Goal: Transaction & Acquisition: Purchase product/service

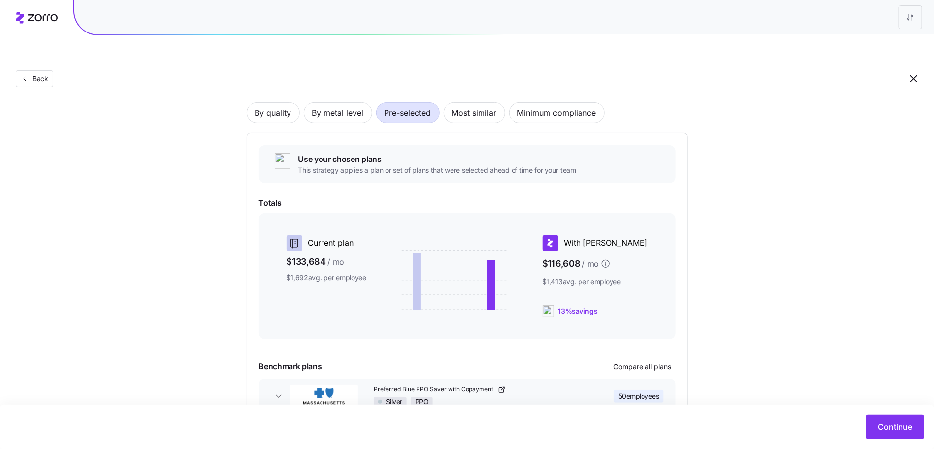
scroll to position [77, 0]
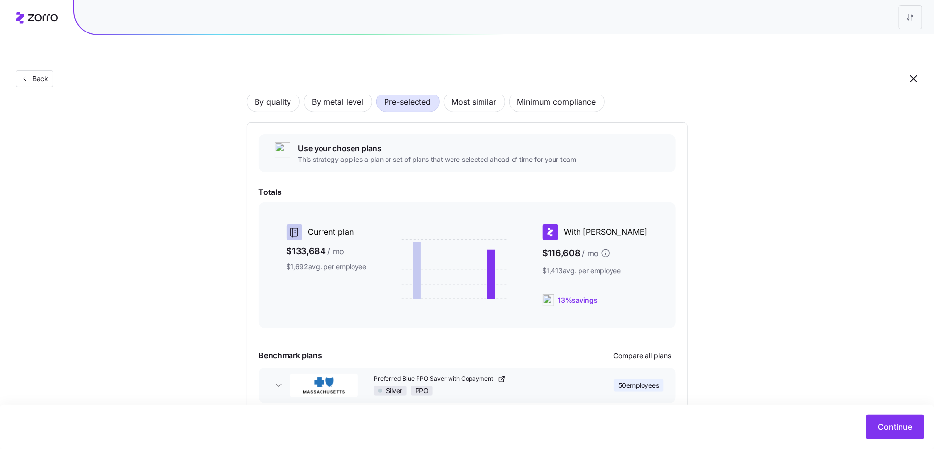
click at [868, 410] on div "Continue" at bounding box center [467, 427] width 934 height 44
click at [870, 413] on div "Continue" at bounding box center [467, 427] width 934 height 44
click at [870, 419] on button "Continue" at bounding box center [895, 426] width 58 height 25
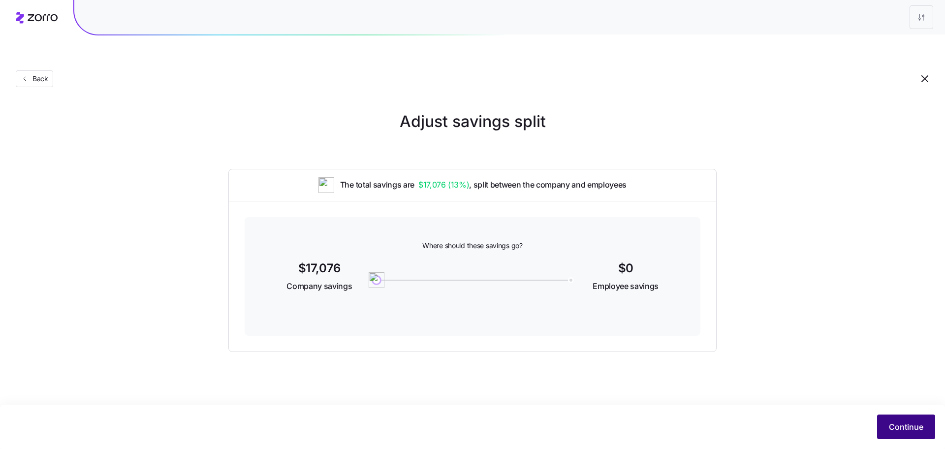
click at [917, 429] on span "Continue" at bounding box center [906, 427] width 34 height 12
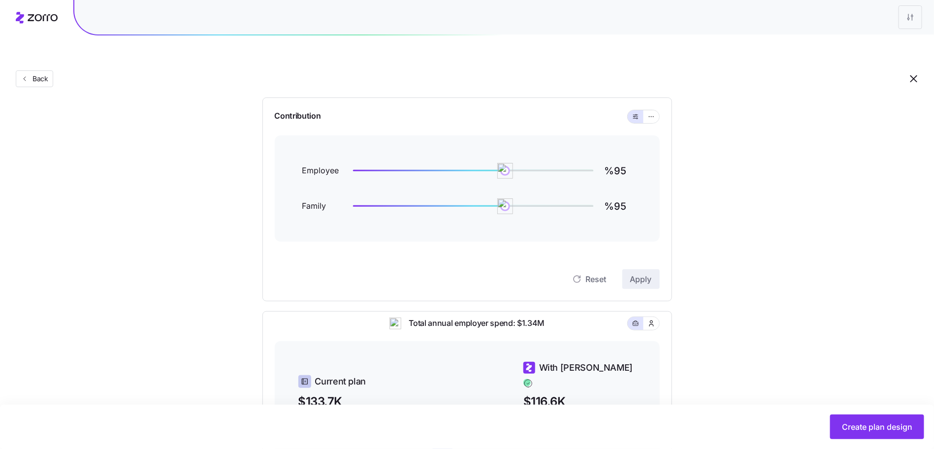
scroll to position [285, 0]
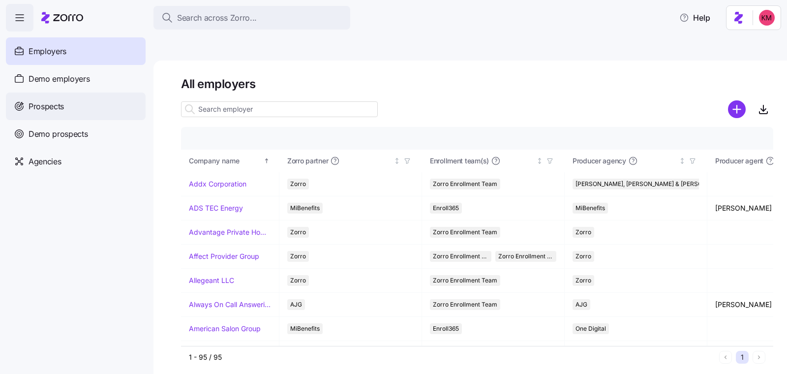
click at [87, 102] on div "Prospects" at bounding box center [76, 107] width 140 height 28
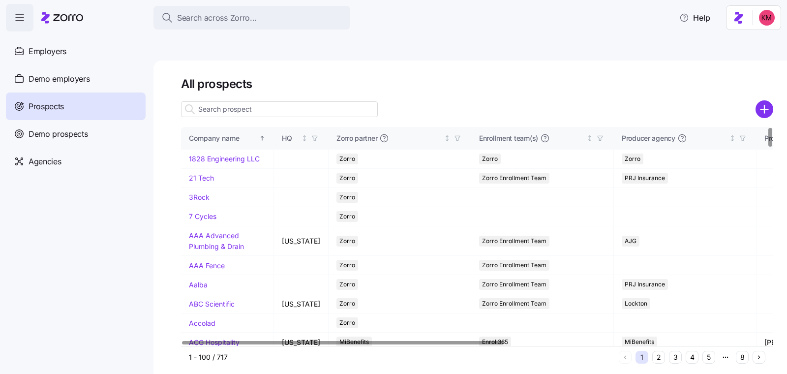
click at [441, 351] on div "All prospects Company name HQ Zorro partner Enrollment team(s) Producer agency …" at bounding box center [471, 229] width 634 height 337
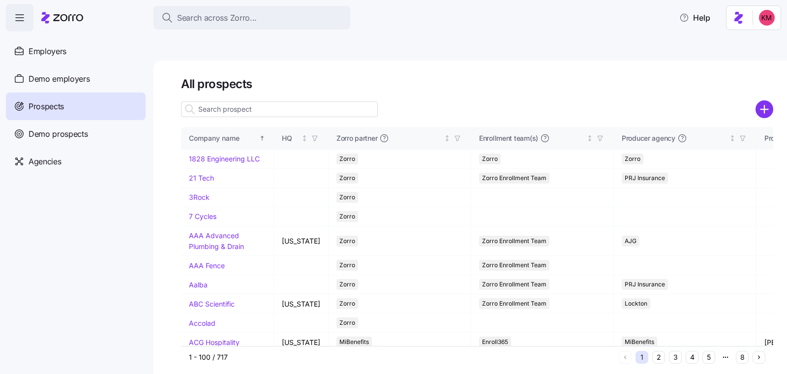
click at [689, 351] on button "4" at bounding box center [692, 357] width 13 height 13
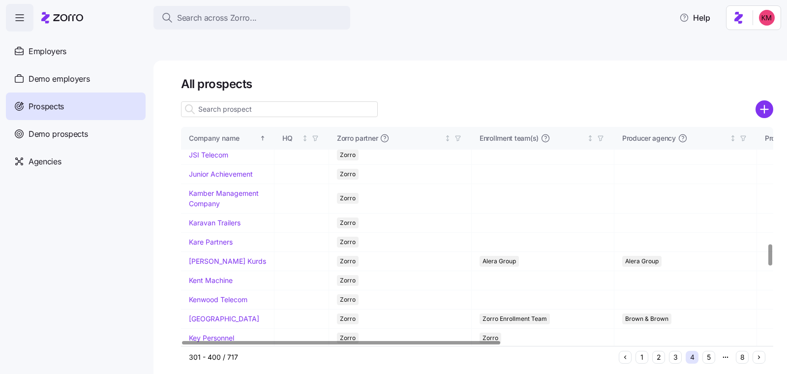
scroll to position [1317, 0]
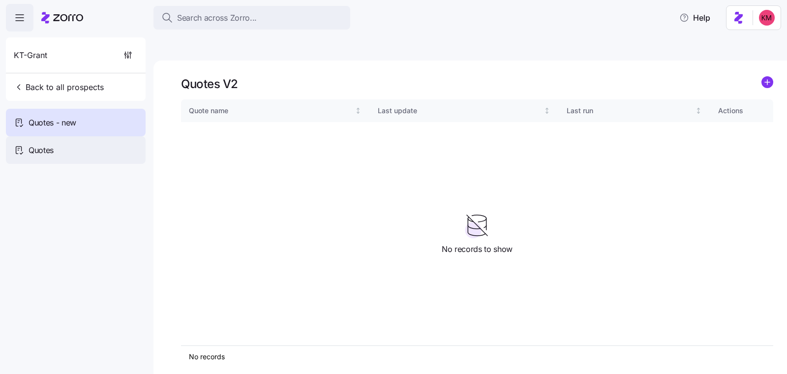
click at [49, 153] on span "Quotes" at bounding box center [41, 150] width 25 height 12
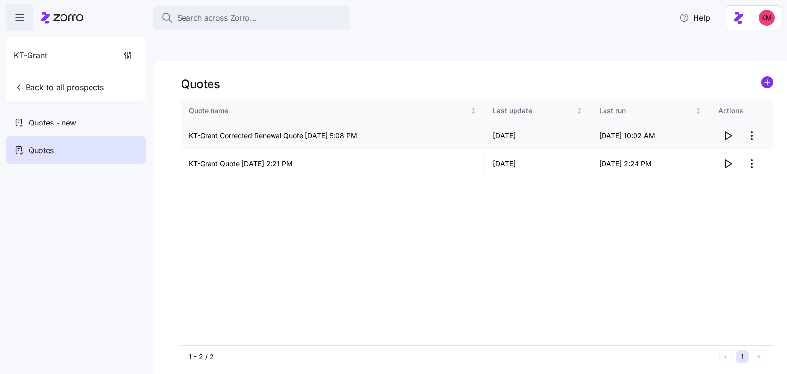
click at [732, 130] on icon "button" at bounding box center [729, 136] width 12 height 12
click at [74, 114] on div "Quotes - new" at bounding box center [76, 123] width 140 height 28
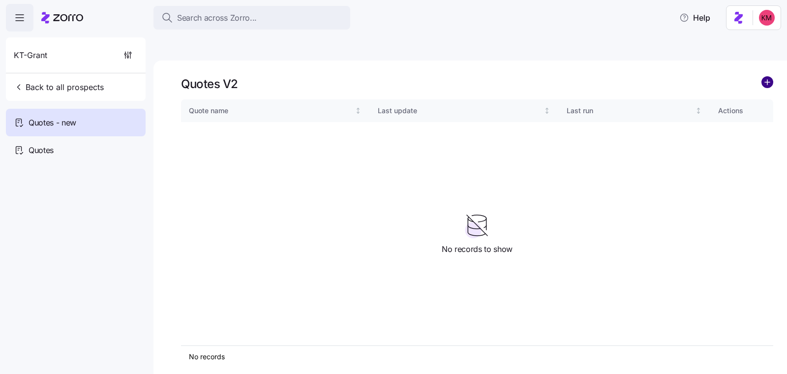
click at [763, 77] on circle "add icon" at bounding box center [767, 82] width 11 height 11
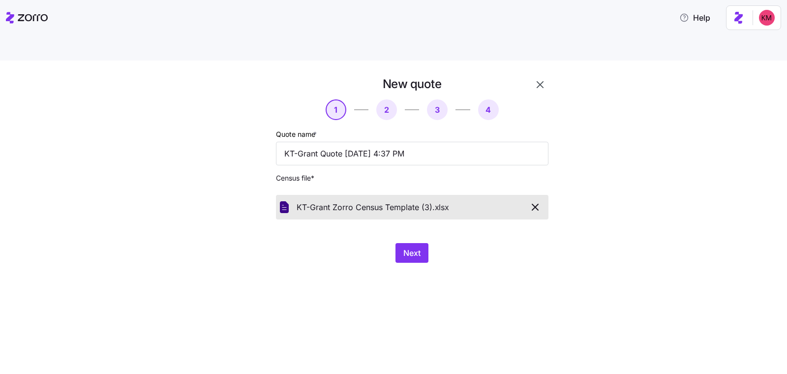
click at [489, 251] on div "New quote 1 2 3 4 Quote name * KT-Grant Quote 09/25/2025 4:37 PM Census file * …" at bounding box center [400, 175] width 345 height 198
click at [404, 247] on span "Next" at bounding box center [412, 253] width 17 height 12
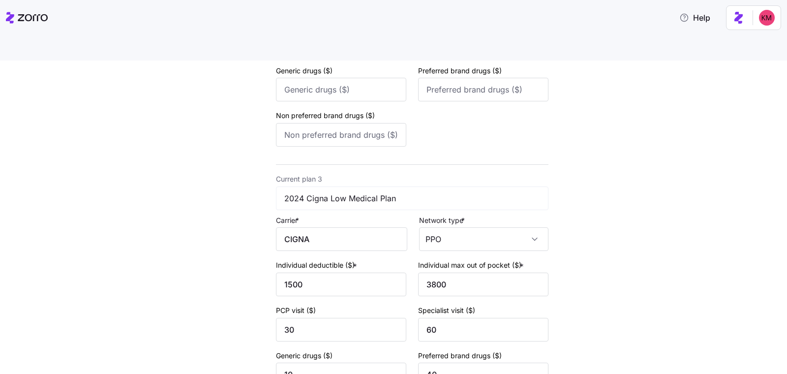
scroll to position [681, 0]
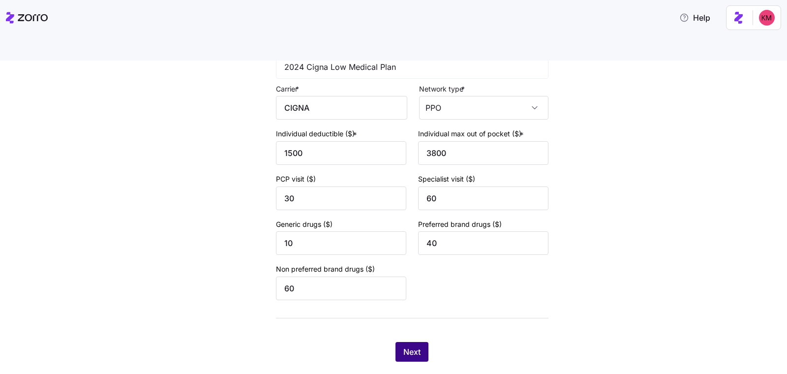
click at [405, 346] on span "Next" at bounding box center [412, 352] width 17 height 12
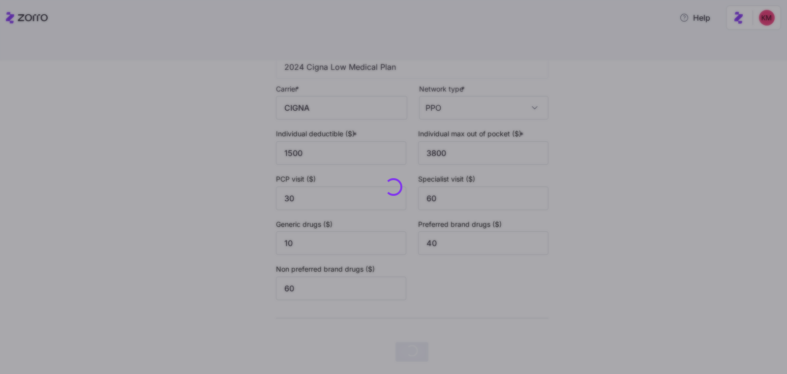
scroll to position [0, 0]
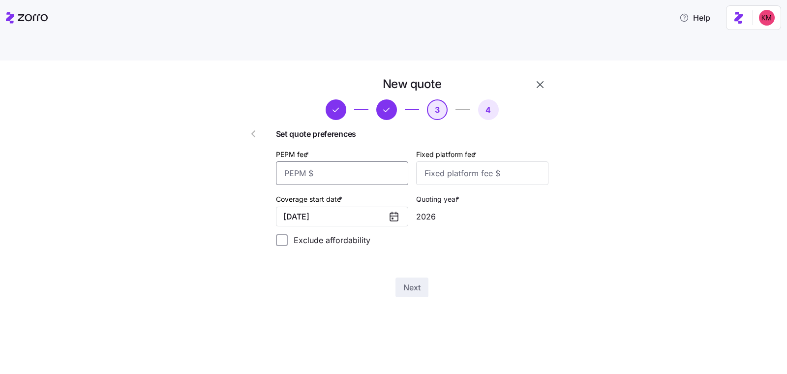
click at [347, 161] on input "PEPM fee *" at bounding box center [342, 173] width 132 height 24
type input "50"
type input "100"
click at [458, 283] on div "New quote 3 4 Set quote preferences PEPM fee * 50 Fixed platform fee * 100 Cove…" at bounding box center [400, 192] width 345 height 233
click at [412, 282] on span "Next" at bounding box center [412, 288] width 17 height 12
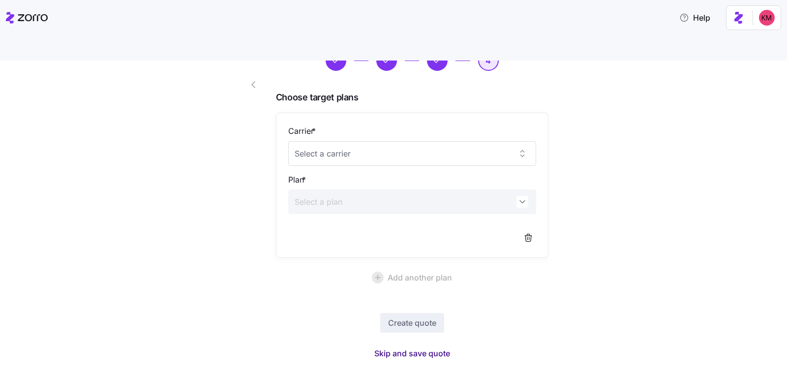
click at [392, 347] on span "Skip and save quote" at bounding box center [413, 353] width 76 height 12
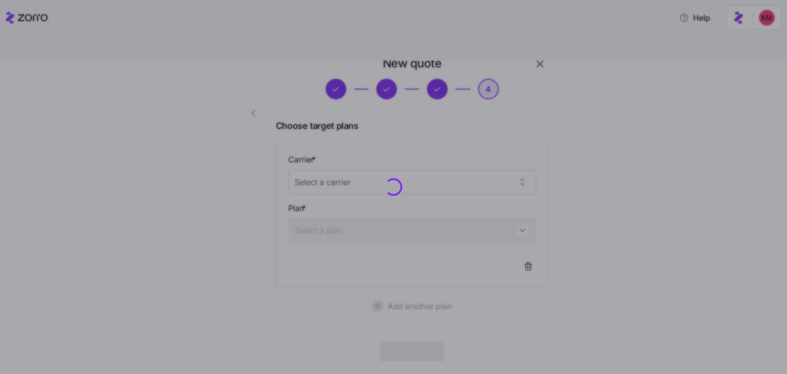
scroll to position [20, 0]
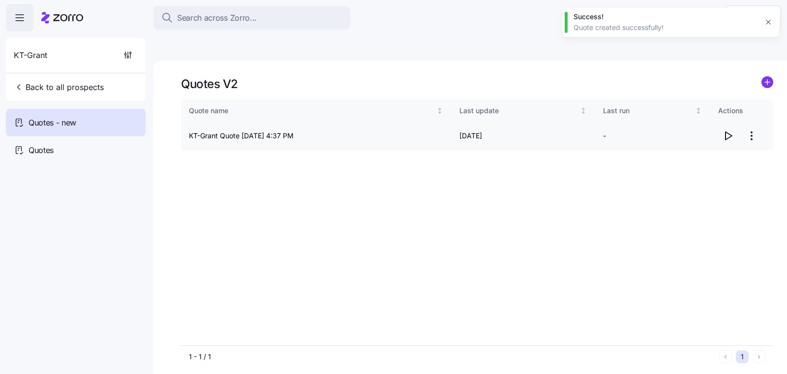
click at [723, 130] on icon "button" at bounding box center [729, 136] width 12 height 12
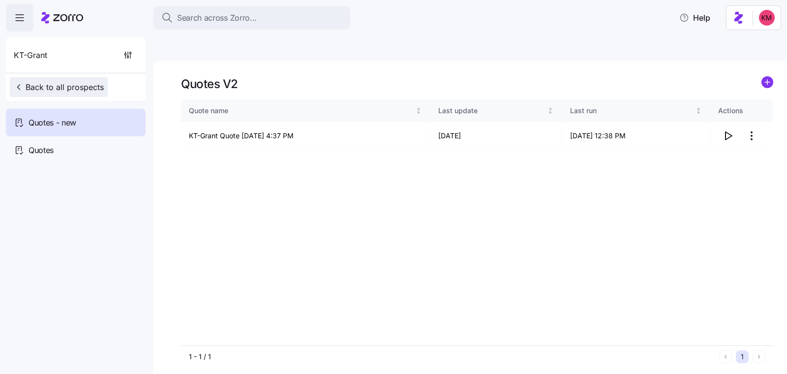
click at [57, 82] on span "Back to all prospects" at bounding box center [59, 87] width 90 height 12
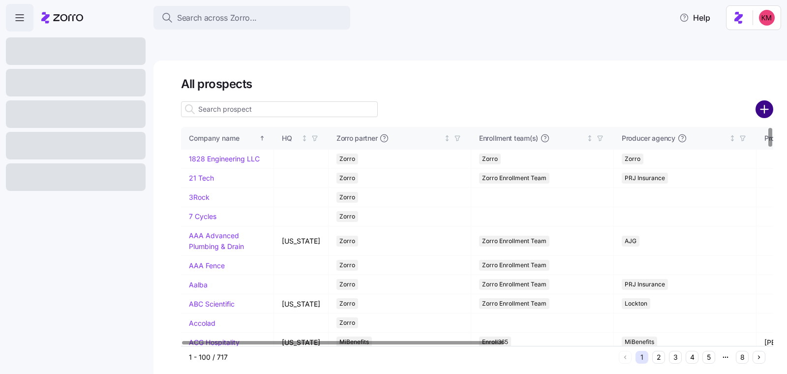
click at [763, 100] on icon "add icon" at bounding box center [765, 109] width 18 height 18
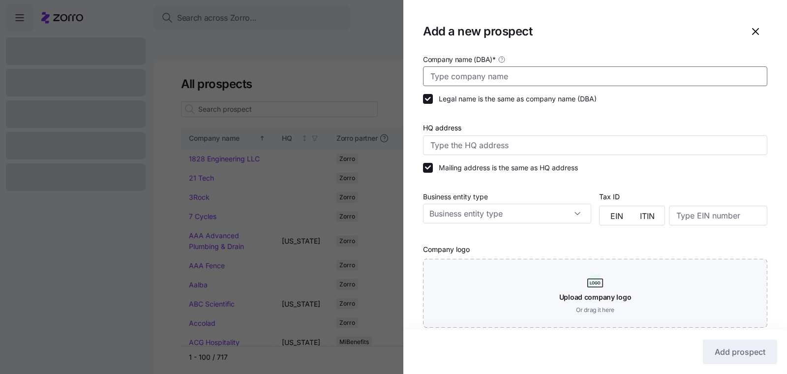
click at [563, 77] on input "Company name (DBA) *" at bounding box center [595, 76] width 345 height 20
paste input "Clarke Precision Machine"
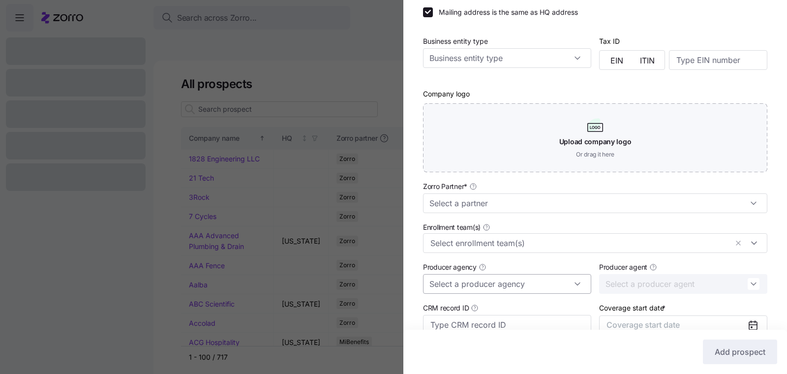
scroll to position [247, 0]
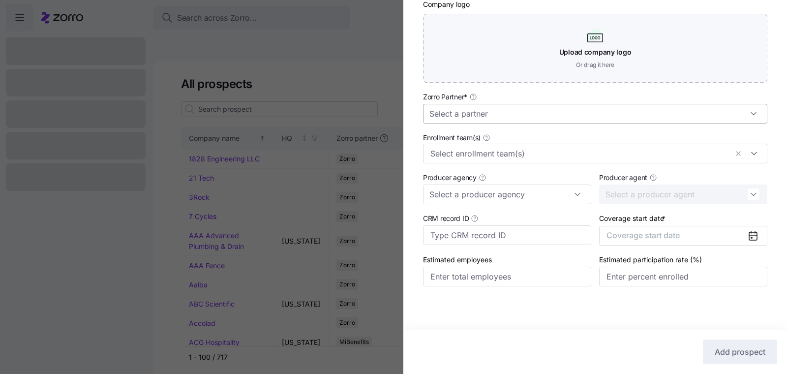
type input "Clarke Precision Machine"
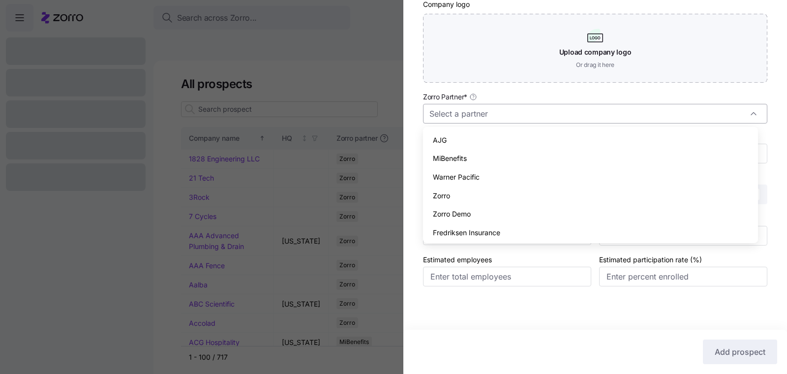
click at [517, 114] on input "Zorro Partner *" at bounding box center [595, 114] width 345 height 20
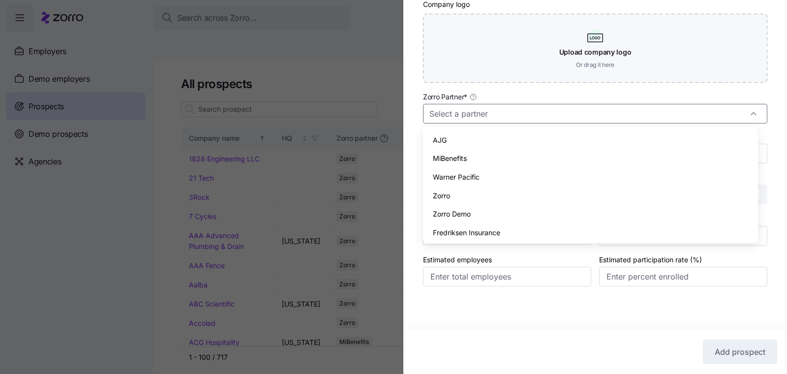
click at [485, 194] on div "Zorro" at bounding box center [590, 196] width 327 height 19
type input "Zorro"
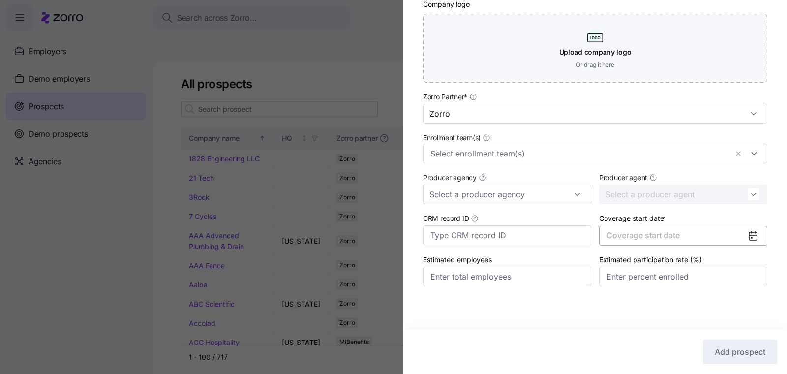
click at [652, 234] on span "Coverage start date" at bounding box center [643, 235] width 73 height 10
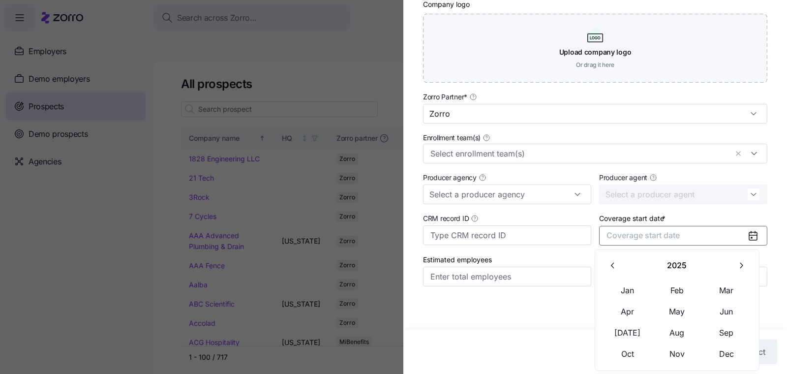
drag, startPoint x: 740, startPoint y: 249, endPoint x: 740, endPoint y: 260, distance: 11.8
click at [740, 250] on div "2025 Jan Feb Mar Apr May Jun Jul Aug Sep Oct Nov Dec" at bounding box center [677, 310] width 165 height 122
click at [740, 261] on icon "button" at bounding box center [741, 265] width 9 height 9
click at [631, 285] on button "Jan" at bounding box center [627, 290] width 49 height 21
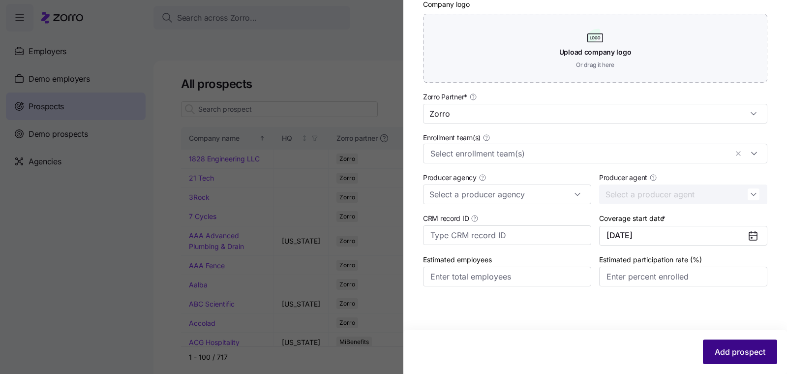
click at [718, 347] on span "Add prospect" at bounding box center [740, 352] width 51 height 12
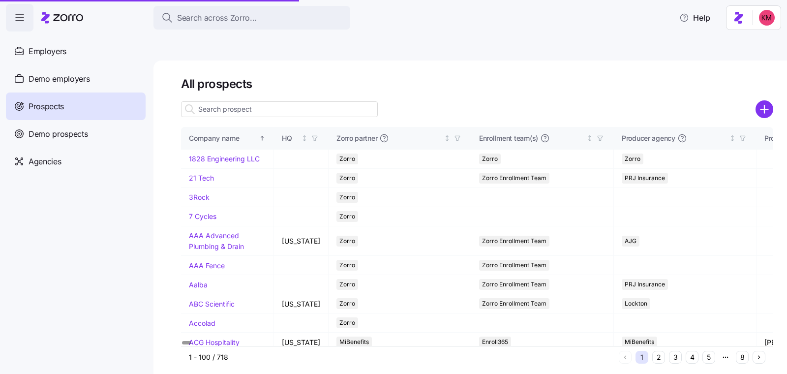
click at [272, 101] on input at bounding box center [279, 109] width 197 height 16
click at [273, 101] on input at bounding box center [279, 109] width 197 height 16
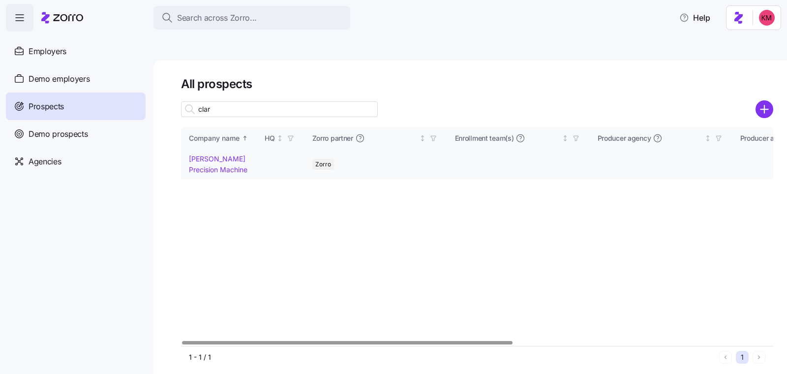
type input "clar"
click at [215, 155] on link "Clarke Precision Machine" at bounding box center [218, 164] width 59 height 19
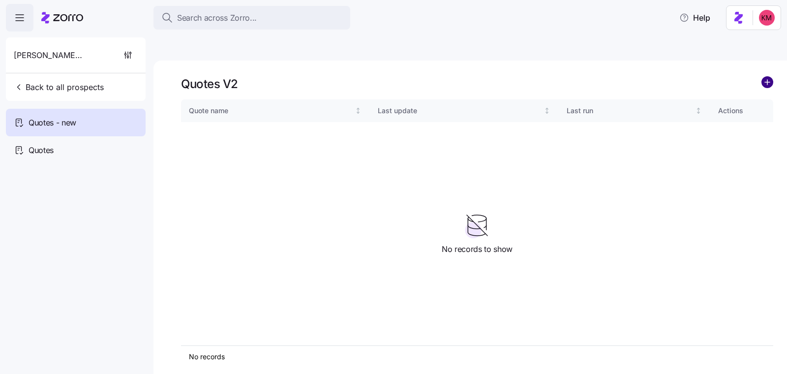
click at [768, 77] on circle "add icon" at bounding box center [767, 82] width 11 height 11
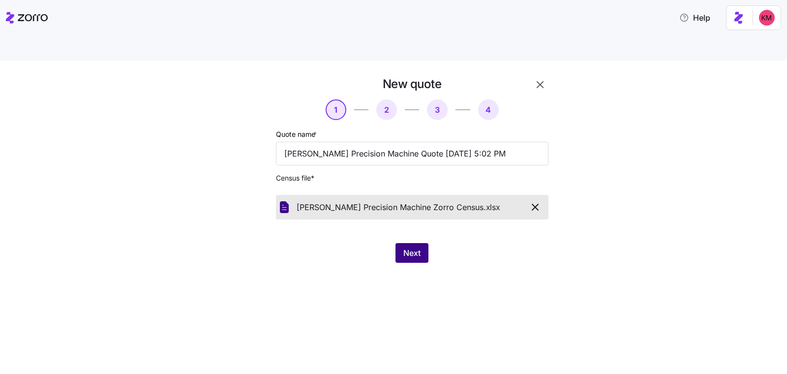
drag, startPoint x: 360, startPoint y: 292, endPoint x: 412, endPoint y: 239, distance: 74.5
click at [360, 291] on div "New quote 1 2 3 4 Quote name * Clarke Precision Machine Quote 09/25/2025 5:02 P…" at bounding box center [393, 229] width 787 height 337
click at [423, 243] on button "Next" at bounding box center [412, 253] width 33 height 20
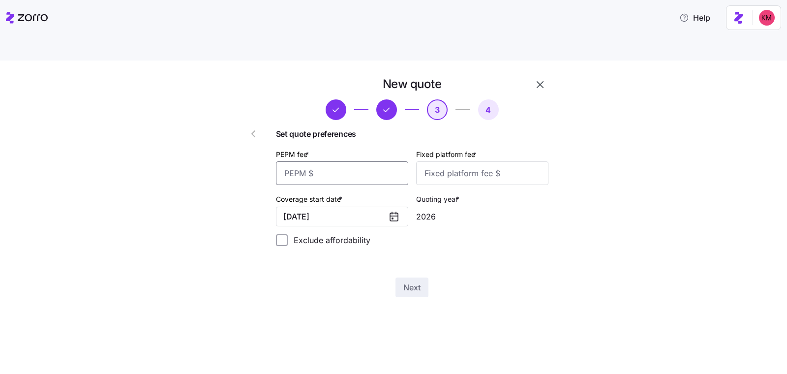
click at [344, 161] on input "PEPM fee *" at bounding box center [342, 173] width 132 height 24
type input "35"
type input "100"
click at [477, 161] on input "100" at bounding box center [482, 173] width 132 height 24
type input "1000"
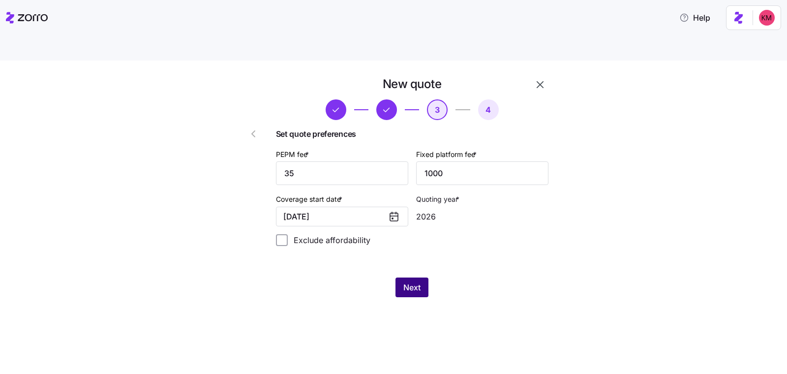
click at [413, 282] on span "Next" at bounding box center [412, 288] width 17 height 12
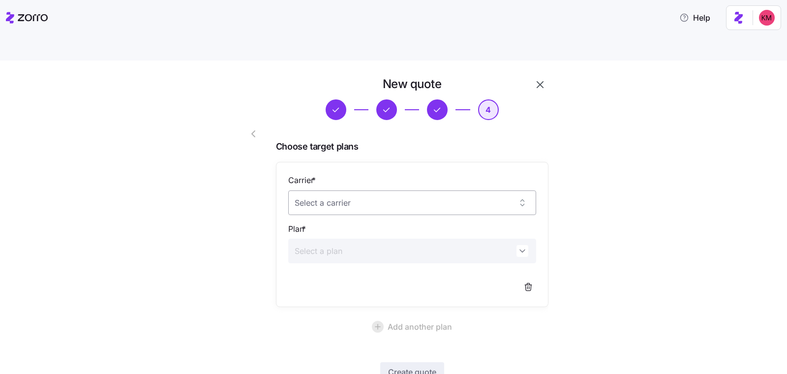
click at [351, 190] on input "Carrier *" at bounding box center [412, 202] width 248 height 25
click at [307, 215] on div "Anthem" at bounding box center [407, 209] width 241 height 21
type input "Anthem"
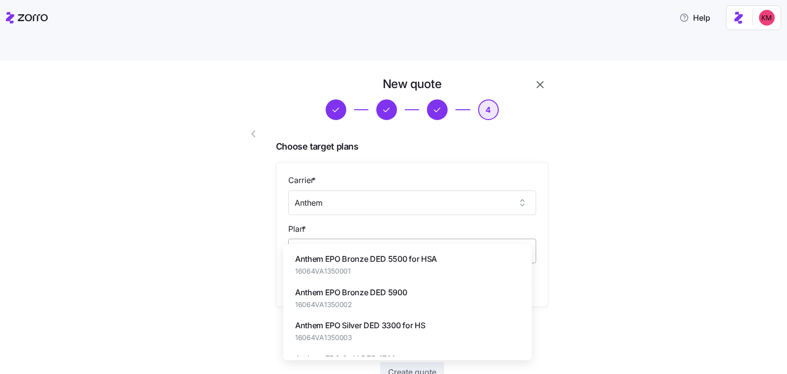
click at [314, 239] on input "Plan *" at bounding box center [412, 251] width 248 height 25
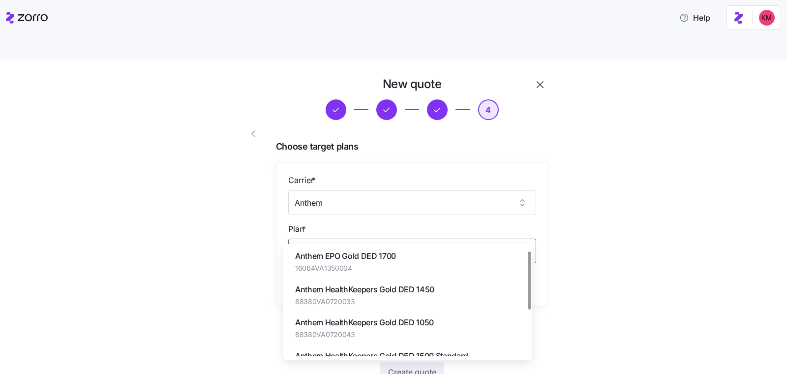
scroll to position [5, 0]
click at [372, 321] on span "Anthem HealthKeepers Gold DED 1050" at bounding box center [364, 321] width 139 height 12
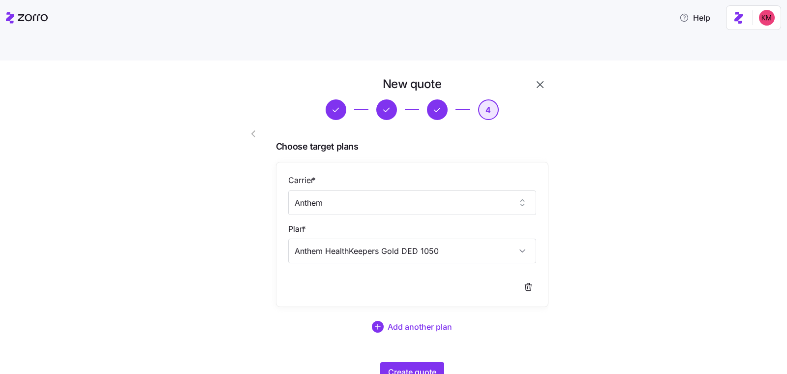
type input "Anthem HealthKeepers Gold DED 1050"
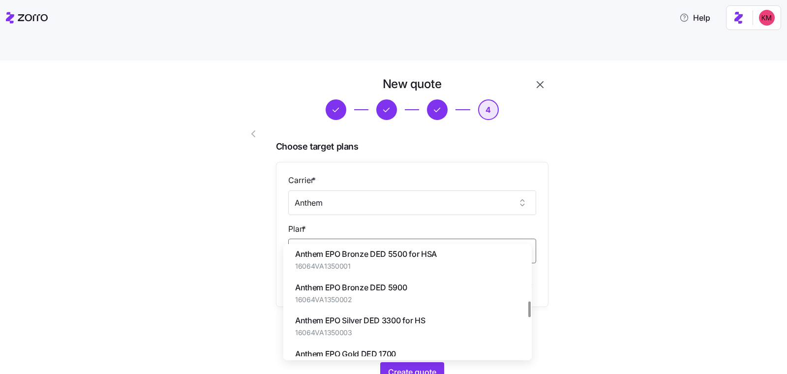
scroll to position [357, 0]
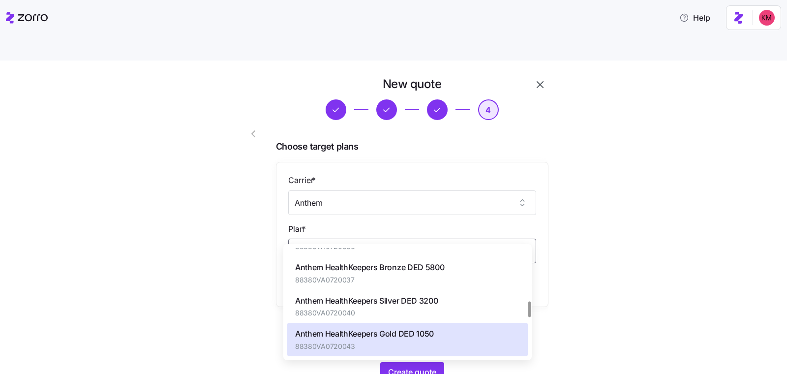
click at [430, 339] on span "Anthem HealthKeepers Gold DED 1050" at bounding box center [364, 334] width 139 height 12
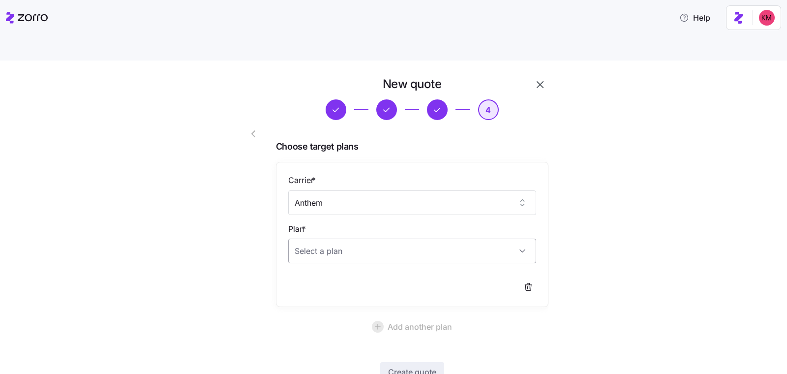
click at [345, 239] on input "Plan *" at bounding box center [412, 251] width 248 height 25
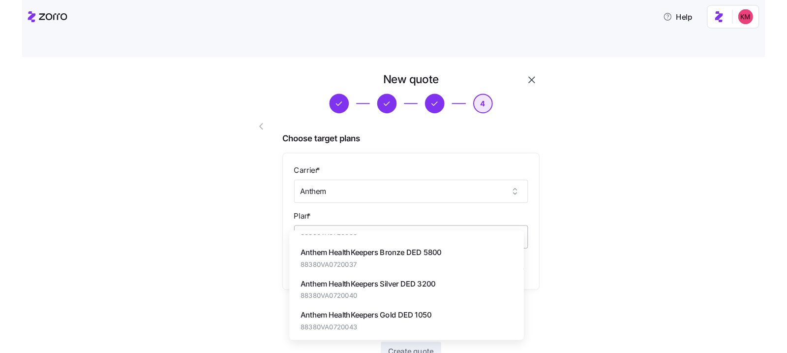
scroll to position [0, 0]
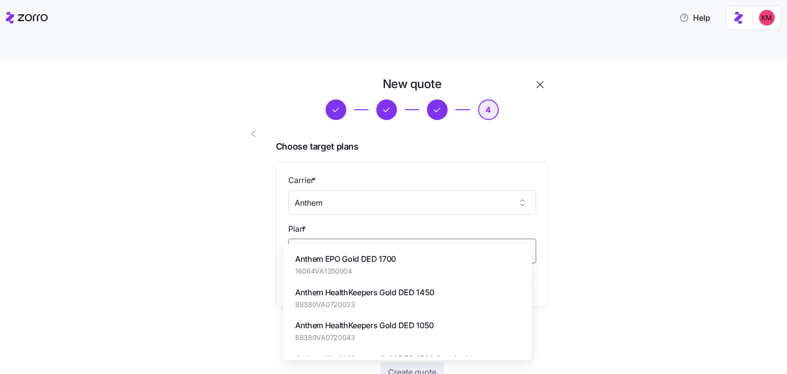
click at [374, 328] on span "Anthem HealthKeepers Gold DED 1050" at bounding box center [364, 325] width 139 height 12
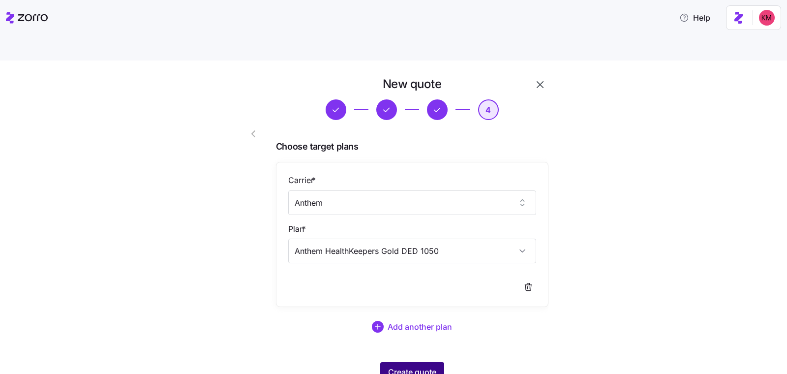
type input "Anthem HealthKeepers Gold DED 1050"
click at [391, 366] on span "Create quote" at bounding box center [412, 372] width 48 height 12
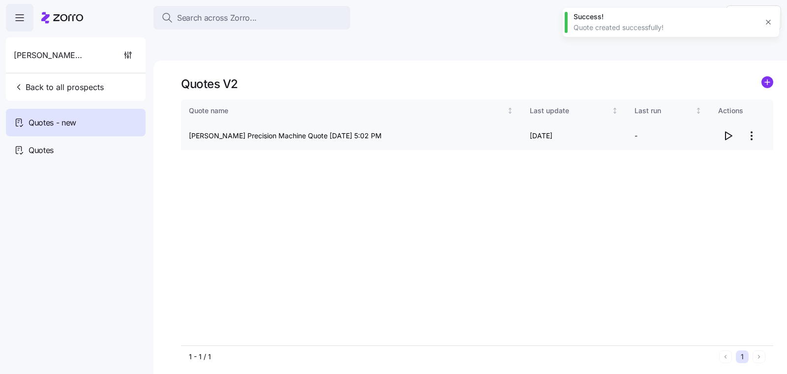
click at [728, 130] on icon "button" at bounding box center [729, 136] width 12 height 12
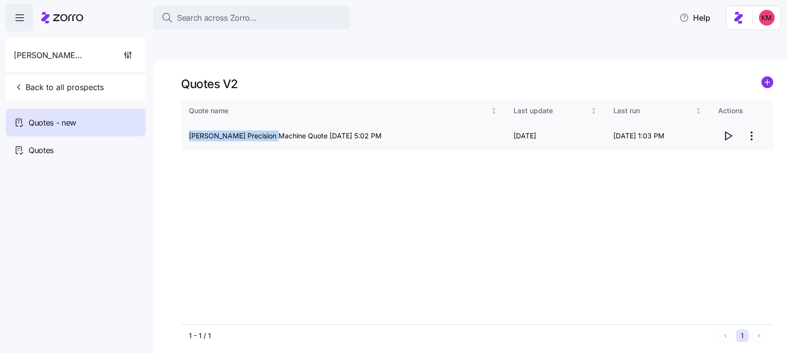
drag, startPoint x: 182, startPoint y: 111, endPoint x: 271, endPoint y: 115, distance: 89.2
click at [271, 122] on td "Clarke Precision Machine Quote 09/25/2025 5:02 PM" at bounding box center [343, 136] width 325 height 28
copy td "Clarke Precision Machine"
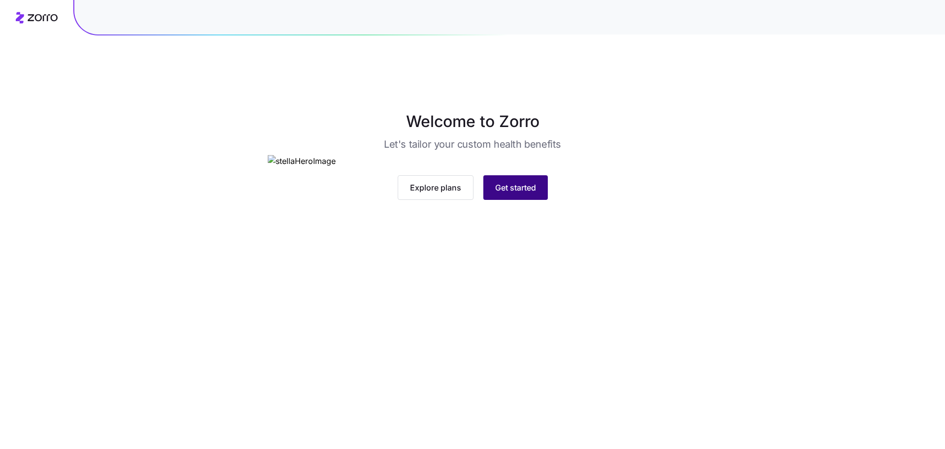
click at [504, 200] on button "Get started" at bounding box center [515, 187] width 64 height 25
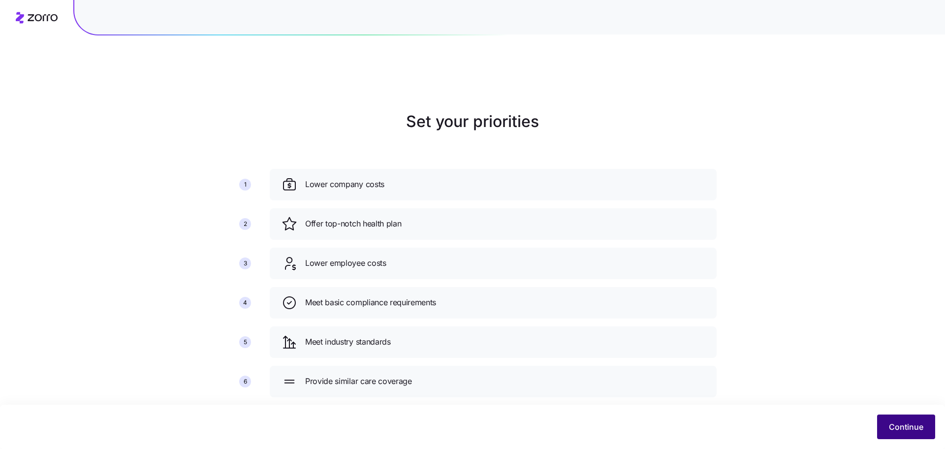
click at [889, 415] on button "Continue" at bounding box center [906, 426] width 58 height 25
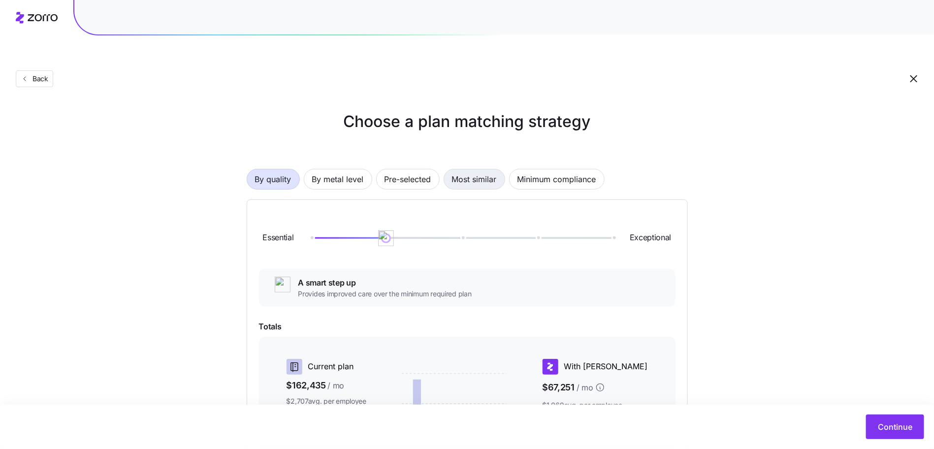
click at [494, 169] on span "Most similar" at bounding box center [474, 179] width 45 height 20
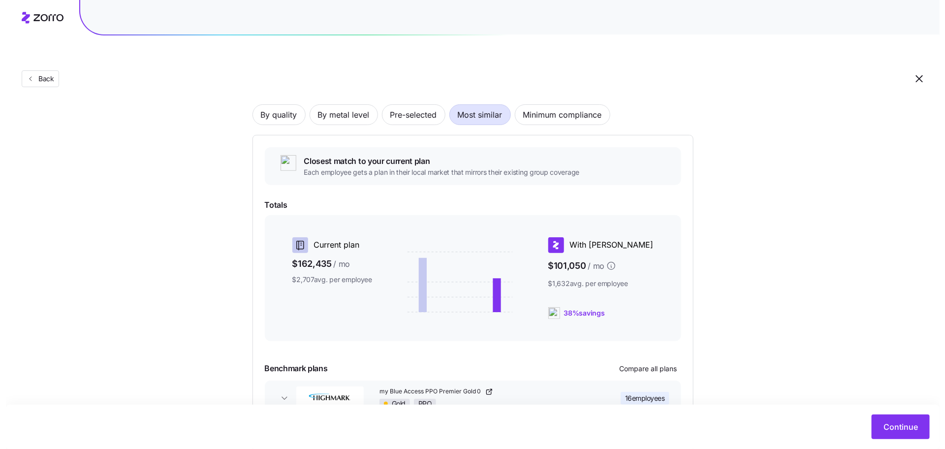
scroll to position [107, 0]
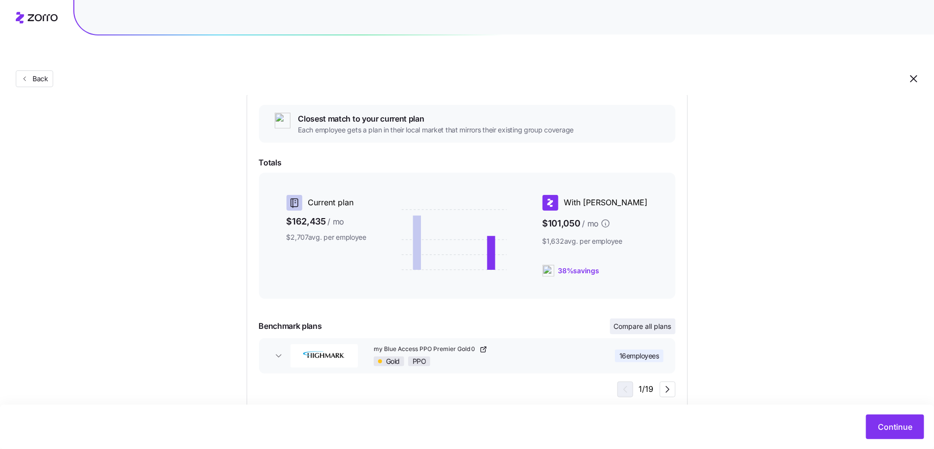
click at [647, 321] on span "Compare all plans" at bounding box center [643, 326] width 58 height 10
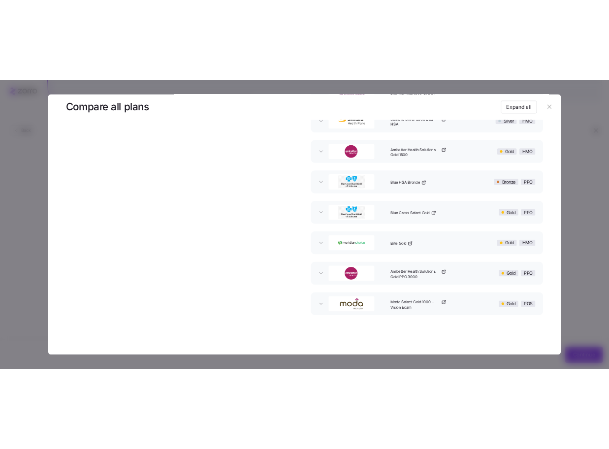
scroll to position [0, 0]
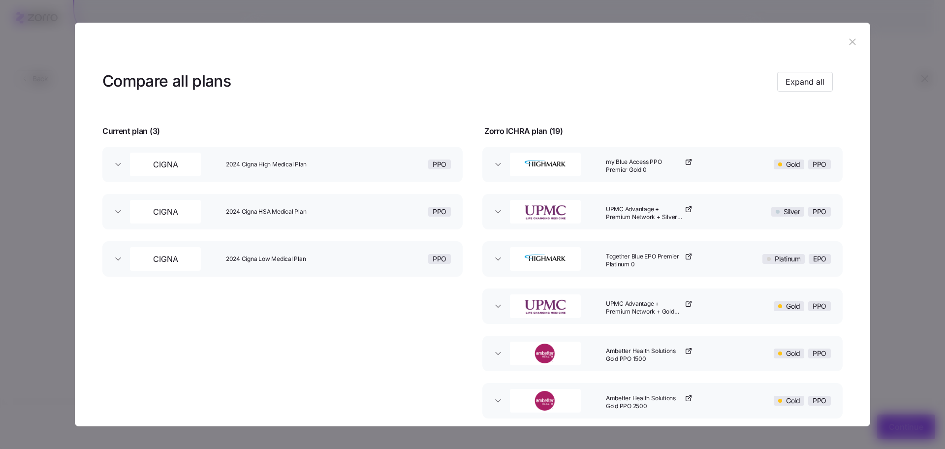
click at [847, 37] on icon "button" at bounding box center [852, 41] width 11 height 11
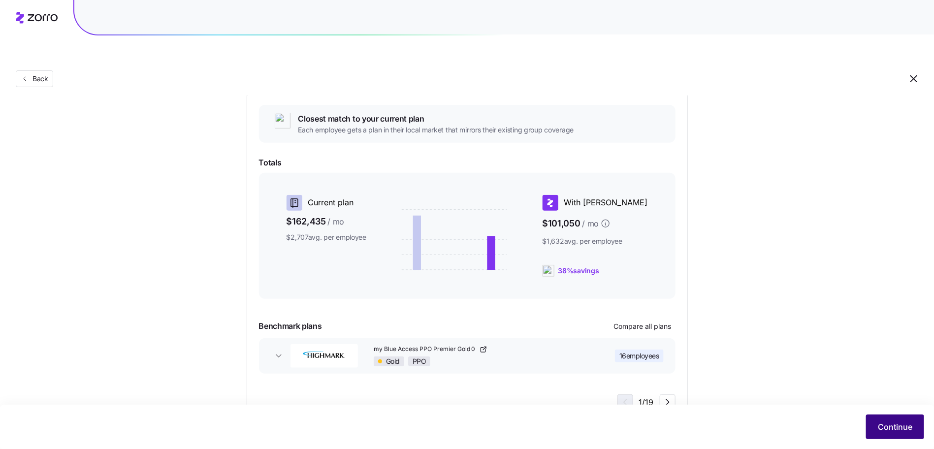
click at [905, 430] on span "Continue" at bounding box center [895, 427] width 34 height 12
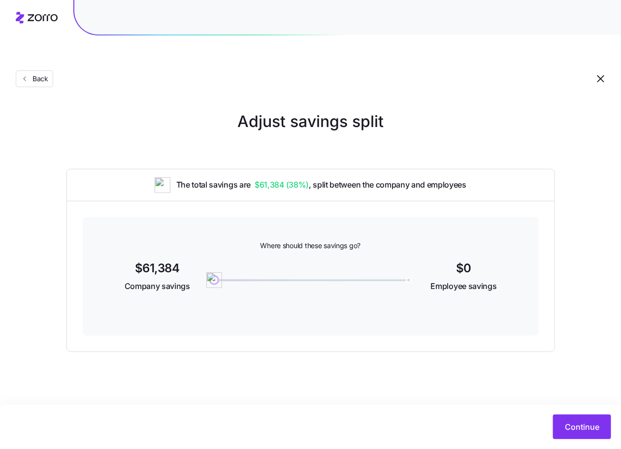
click at [55, 64] on div "Back" at bounding box center [310, 59] width 621 height 72
click at [44, 74] on span "Back" at bounding box center [39, 79] width 20 height 10
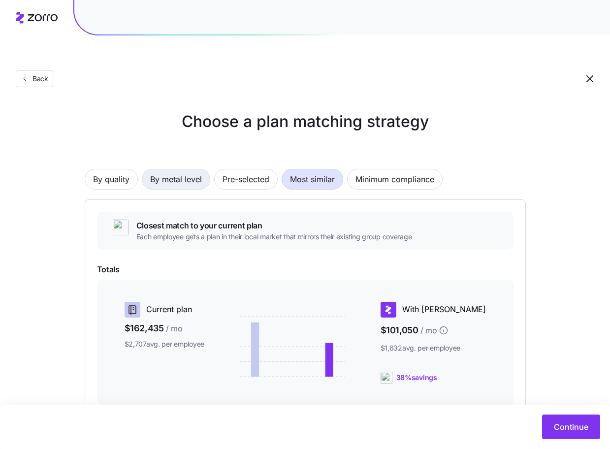
click at [185, 169] on span "By metal level" at bounding box center [176, 179] width 52 height 20
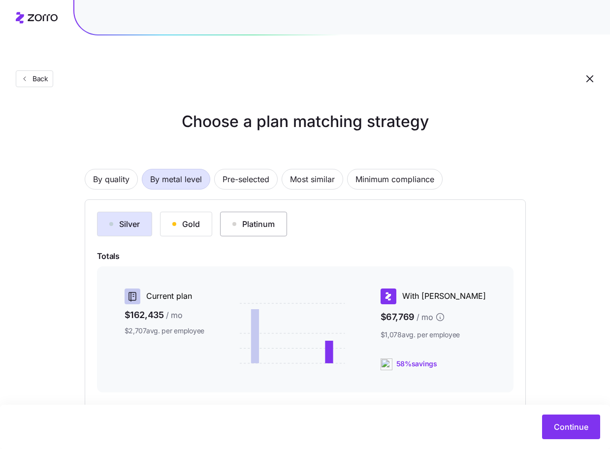
click at [252, 218] on div "Platinum" at bounding box center [253, 224] width 42 height 12
click at [194, 218] on div "Gold" at bounding box center [186, 224] width 28 height 12
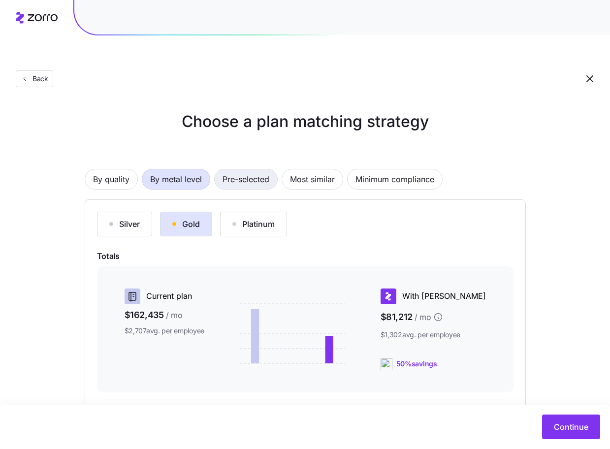
click at [221, 169] on button "Pre-selected" at bounding box center [245, 179] width 63 height 21
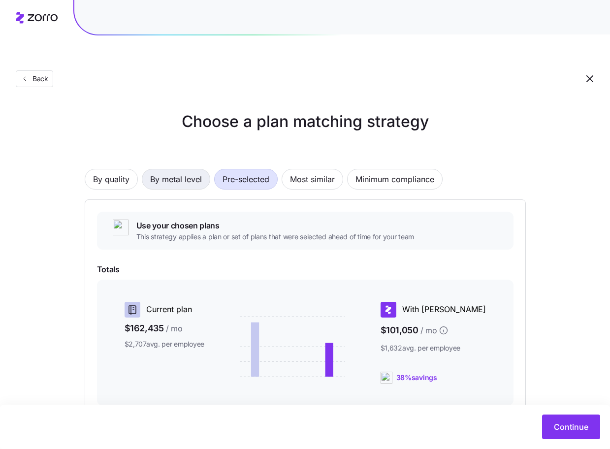
click at [198, 169] on span "By metal level" at bounding box center [176, 179] width 52 height 20
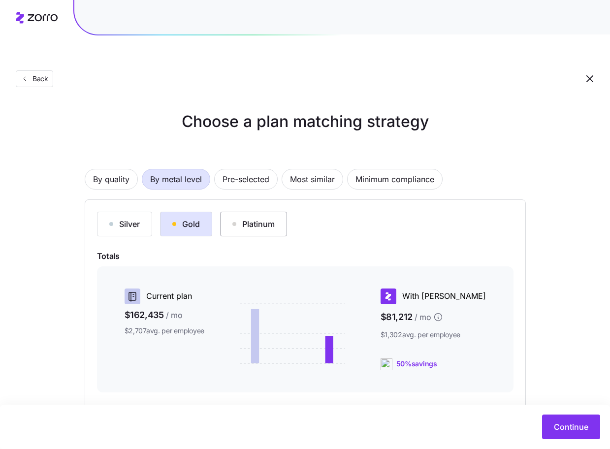
click at [252, 218] on div "Platinum" at bounding box center [253, 224] width 42 height 12
click at [274, 169] on div "By quality By metal level Pre-selected Most similar Minimum compliance" at bounding box center [305, 179] width 441 height 21
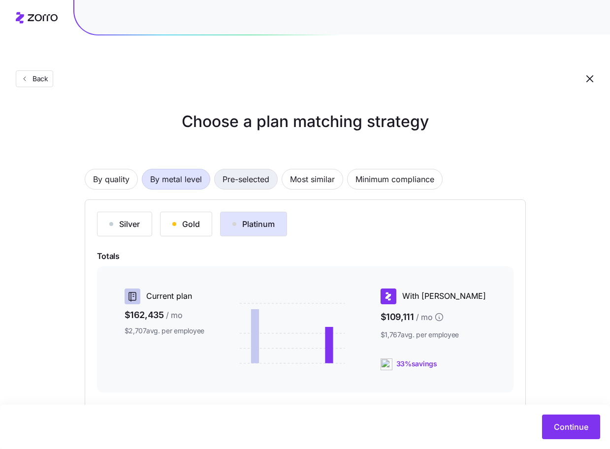
click at [256, 169] on span "Pre-selected" at bounding box center [245, 179] width 47 height 20
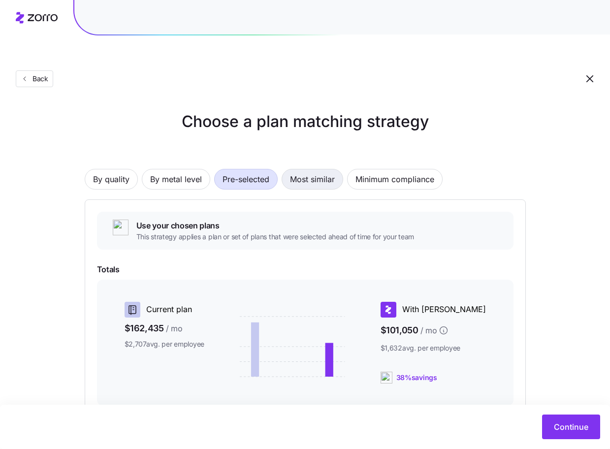
click at [306, 169] on span "Most similar" at bounding box center [312, 179] width 45 height 20
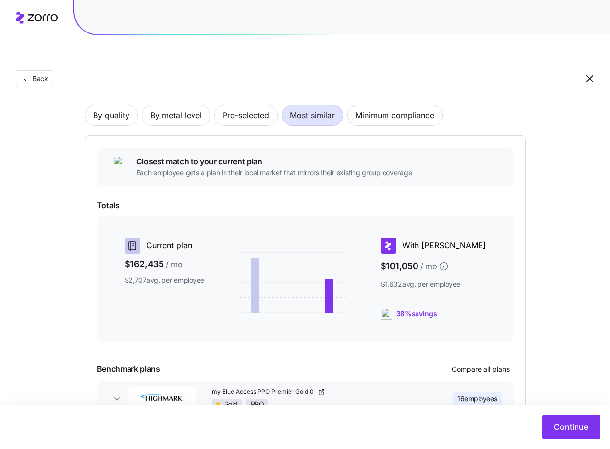
scroll to position [107, 0]
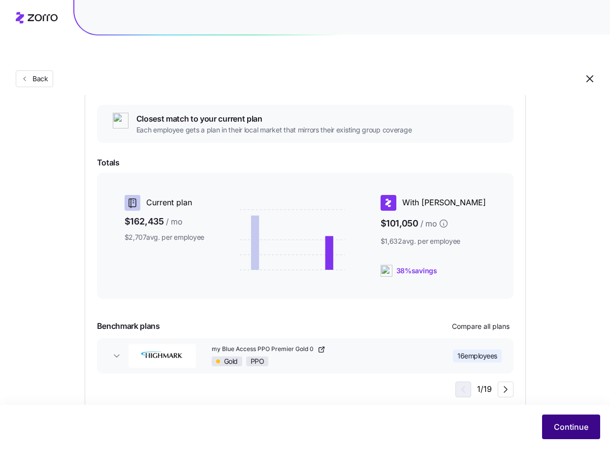
click at [562, 425] on span "Continue" at bounding box center [571, 427] width 34 height 12
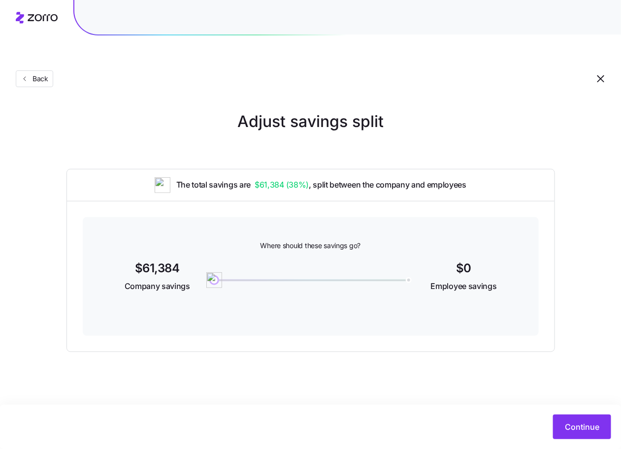
click at [549, 432] on div "Continue" at bounding box center [310, 426] width 601 height 25
click at [563, 430] on button "Continue" at bounding box center [582, 426] width 58 height 25
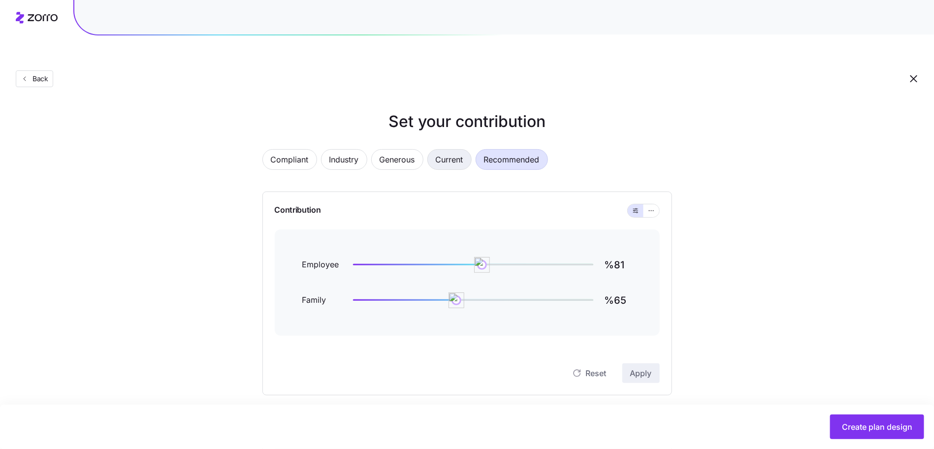
click at [456, 150] on span "Current" at bounding box center [450, 160] width 28 height 20
type input "%134"
type input "%139"
click at [342, 150] on span "Industry" at bounding box center [344, 160] width 30 height 20
type input "%60"
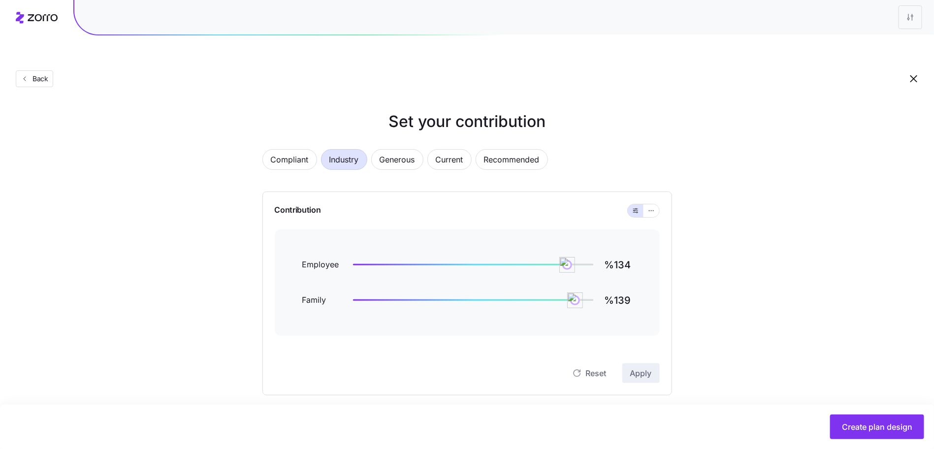
type input "%46"
click at [394, 150] on span "Generous" at bounding box center [396, 160] width 35 height 20
type input "%75"
type input "%55"
click at [462, 137] on div "Compliant Industry Generous Current Recommended Contribution Employee %75 Famil…" at bounding box center [467, 415] width 441 height 557
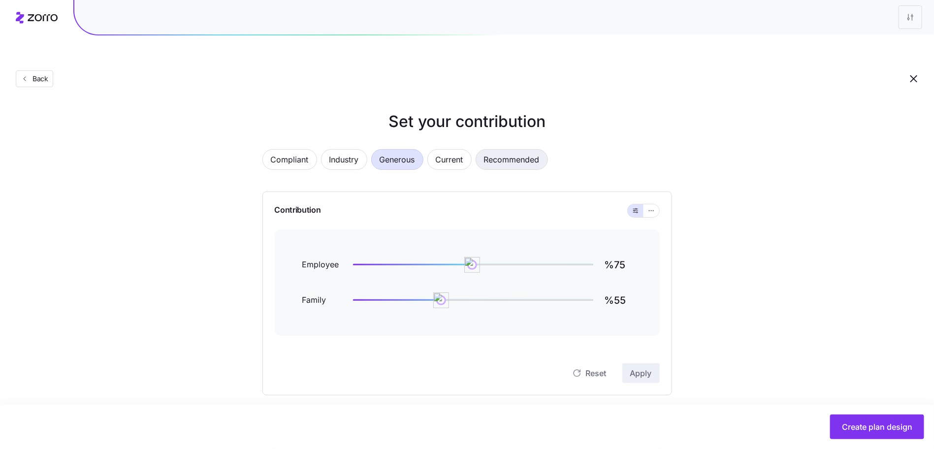
click at [511, 150] on span "Recommended" at bounding box center [512, 160] width 56 height 20
type input "%81"
type input "%65"
click at [433, 149] on button "Current" at bounding box center [449, 159] width 44 height 21
type input "%134"
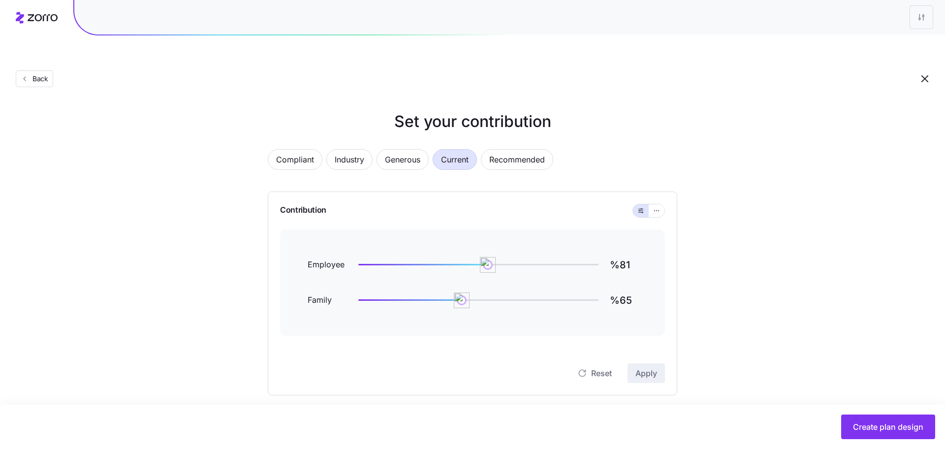
type input "%139"
click at [648, 205] on icon "button" at bounding box center [651, 211] width 7 height 12
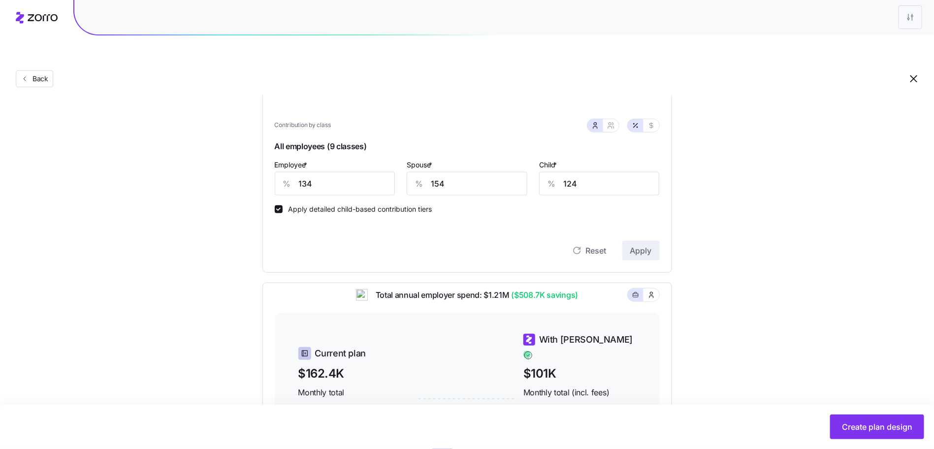
scroll to position [241, 0]
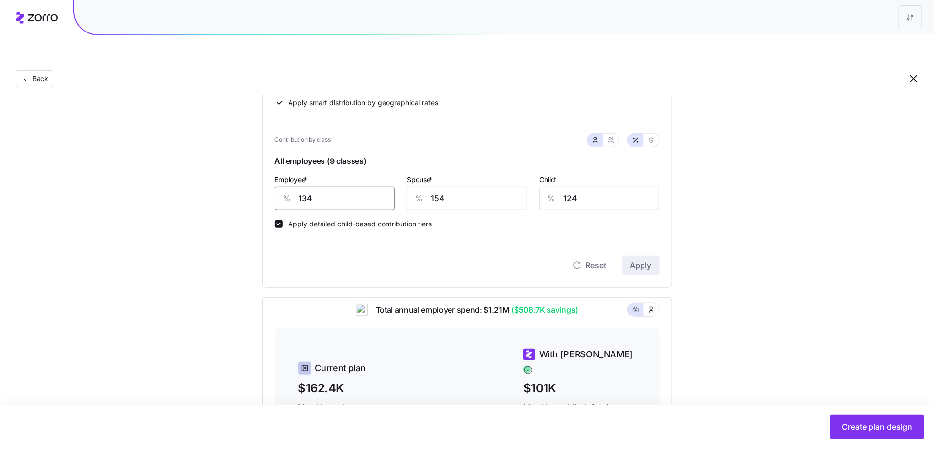
click at [310, 187] on input "134" at bounding box center [335, 199] width 121 height 24
type input "100"
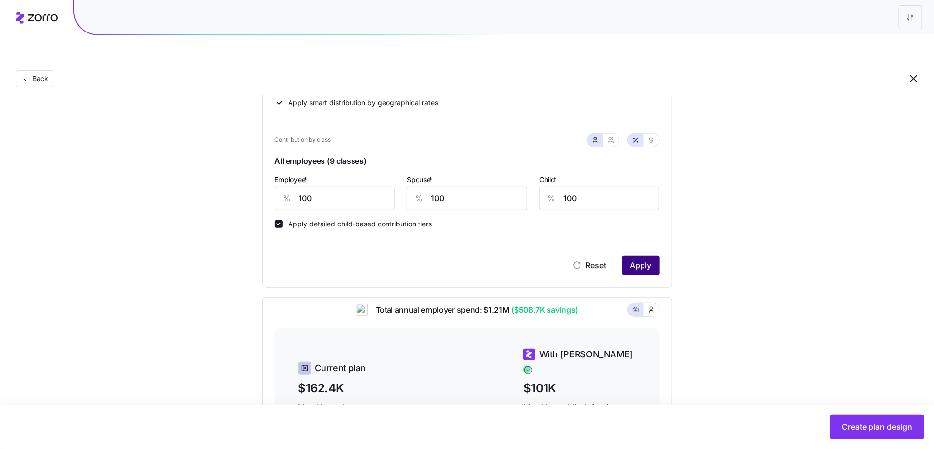
click at [646, 255] on button "Apply" at bounding box center [640, 265] width 37 height 20
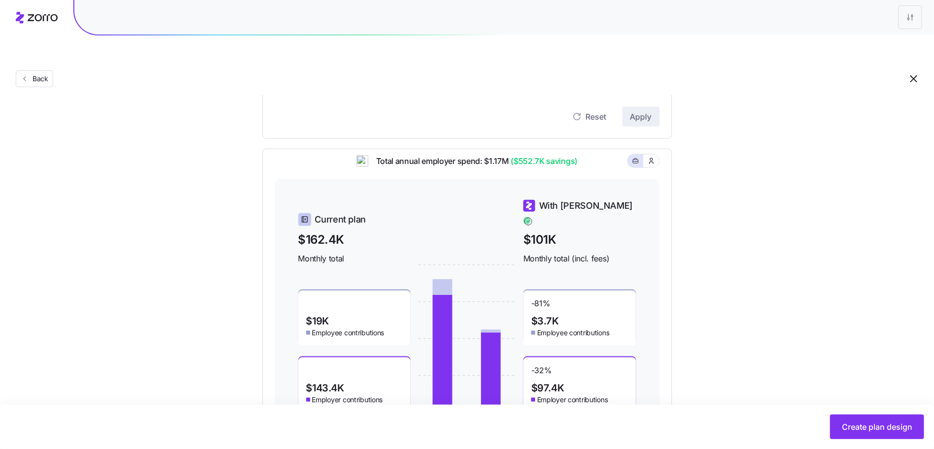
scroll to position [419, 0]
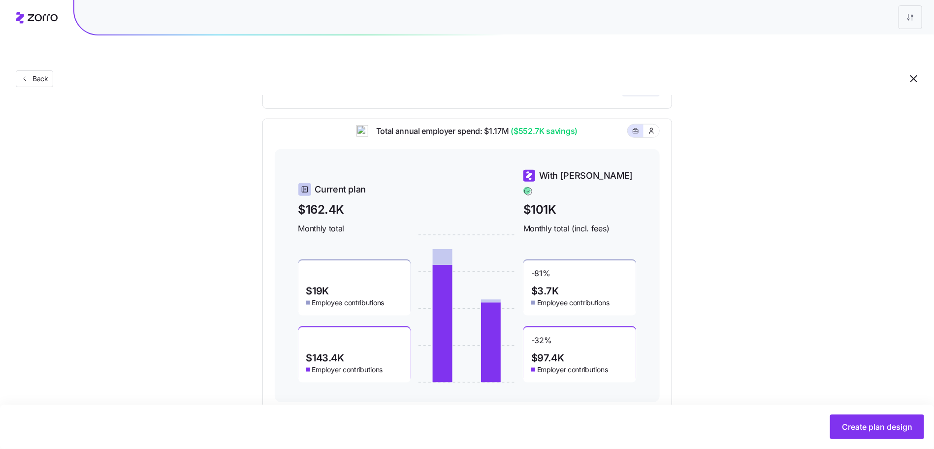
click at [861, 407] on div "Create plan design" at bounding box center [467, 427] width 934 height 44
click at [861, 425] on span "Create plan design" at bounding box center [877, 427] width 70 height 12
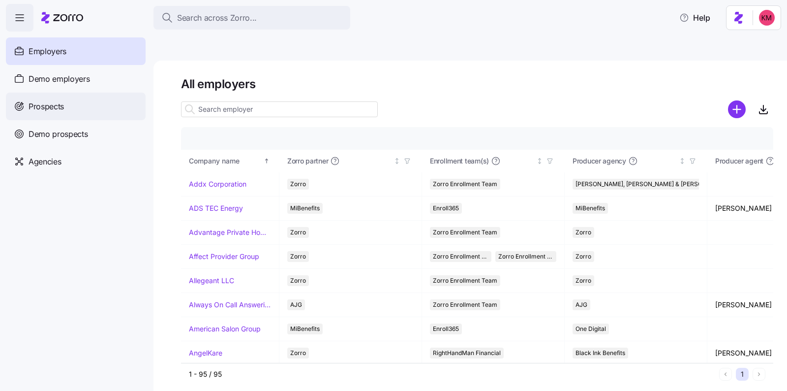
click at [66, 104] on div "Prospects" at bounding box center [76, 107] width 140 height 28
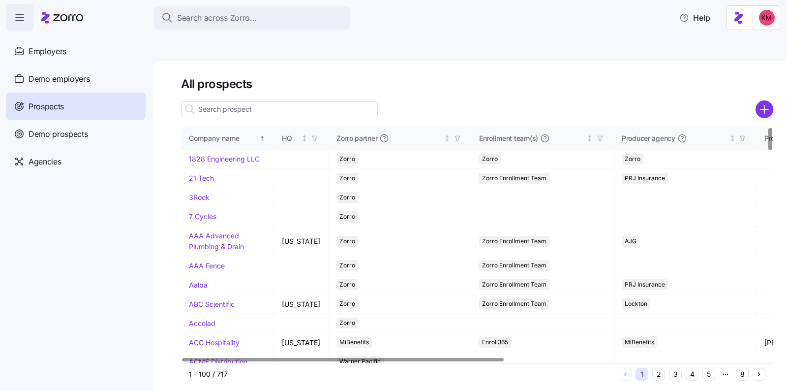
click at [702, 363] on div "1 - 100 / 717 1 2 3 4 5 8" at bounding box center [477, 374] width 593 height 22
click at [705, 368] on button "5" at bounding box center [709, 374] width 13 height 13
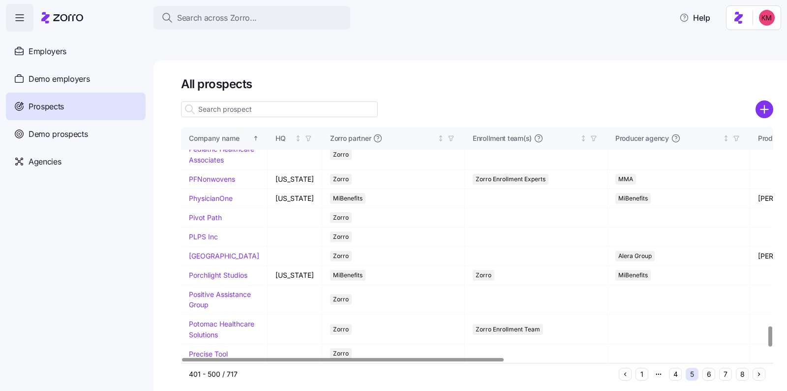
scroll to position [2316, 0]
click at [703, 368] on button "6" at bounding box center [709, 374] width 13 height 13
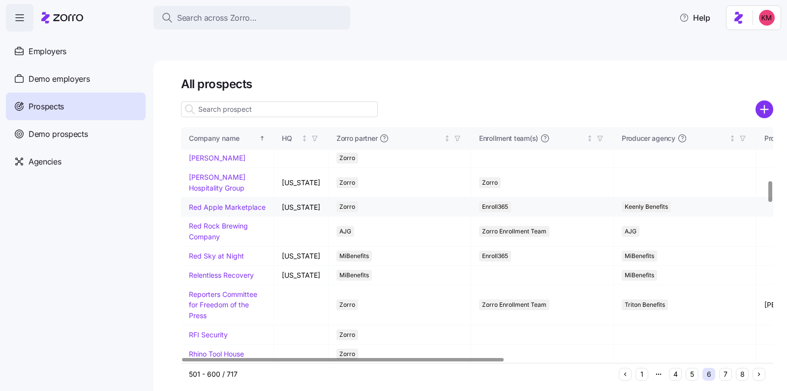
scroll to position [822, 0]
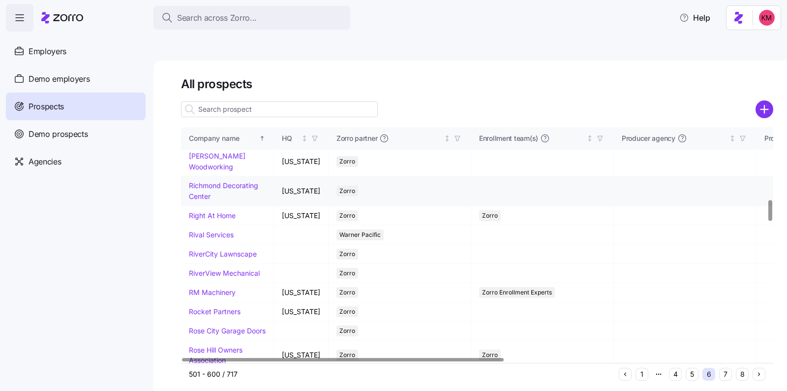
click at [214, 200] on link "Richmond Decorating Center" at bounding box center [223, 190] width 69 height 19
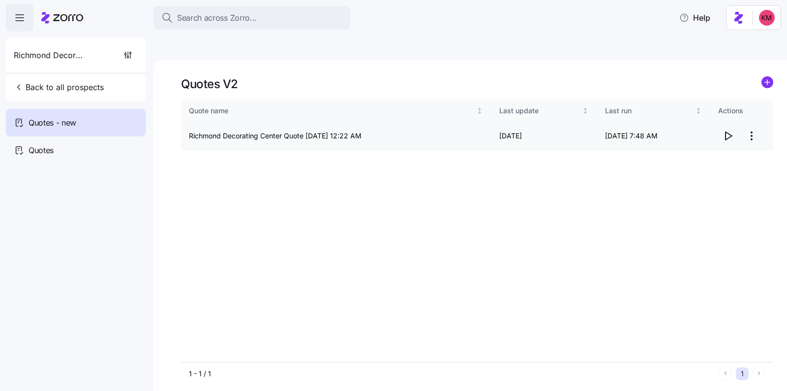
click at [746, 107] on html "Search across Zorro... Help Richmond Decorating Center Back to all prospects Qu…" at bounding box center [393, 242] width 787 height 484
click at [707, 133] on div "Edit quote" at bounding box center [712, 137] width 91 height 16
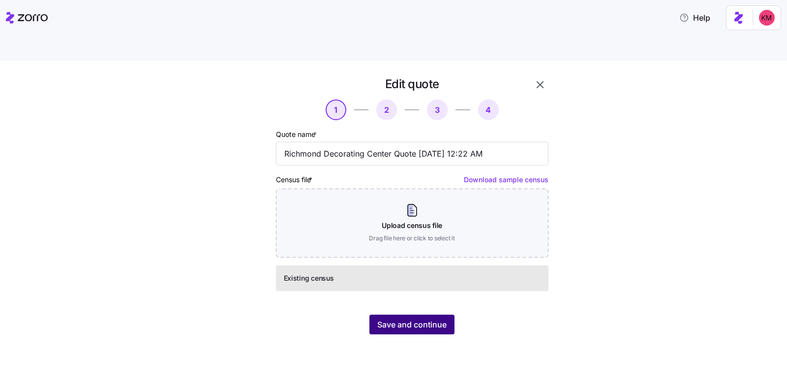
click at [416, 318] on span "Save and continue" at bounding box center [412, 324] width 69 height 12
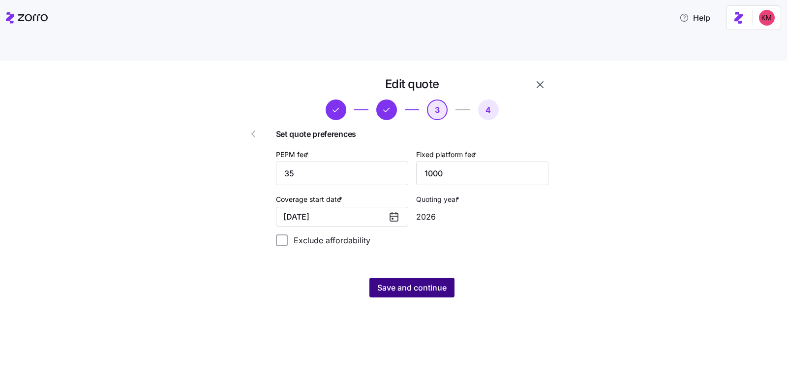
click at [418, 278] on button "Save and continue" at bounding box center [412, 288] width 85 height 20
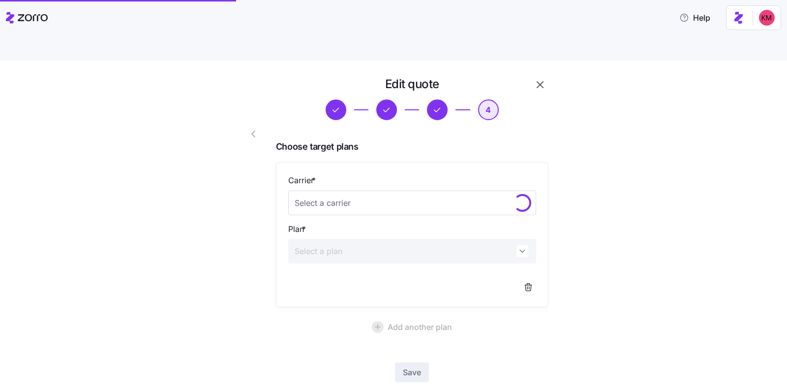
scroll to position [32, 0]
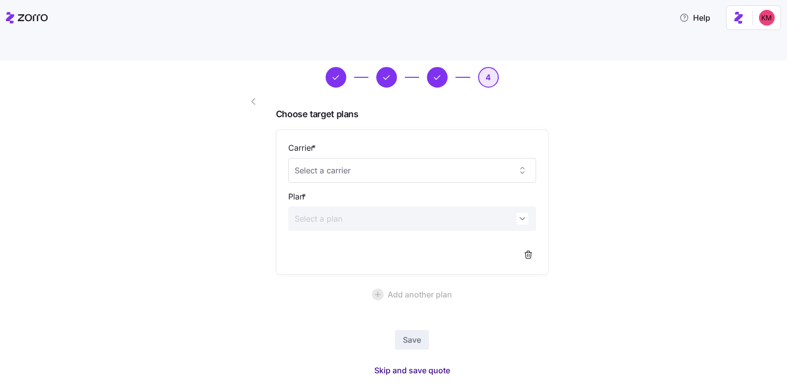
click at [406, 364] on span "Skip and save quote" at bounding box center [413, 370] width 76 height 12
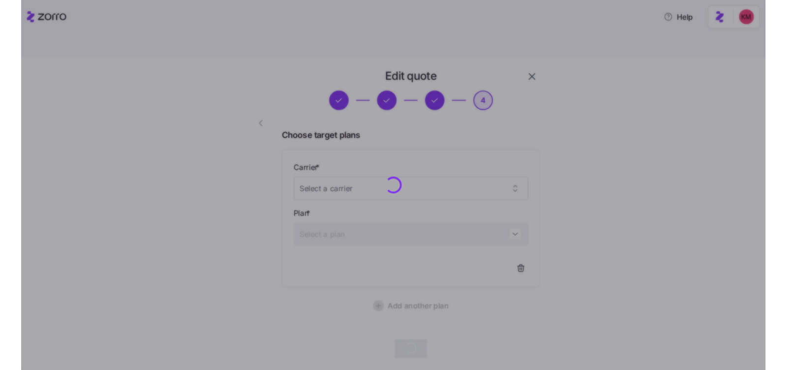
scroll to position [3, 0]
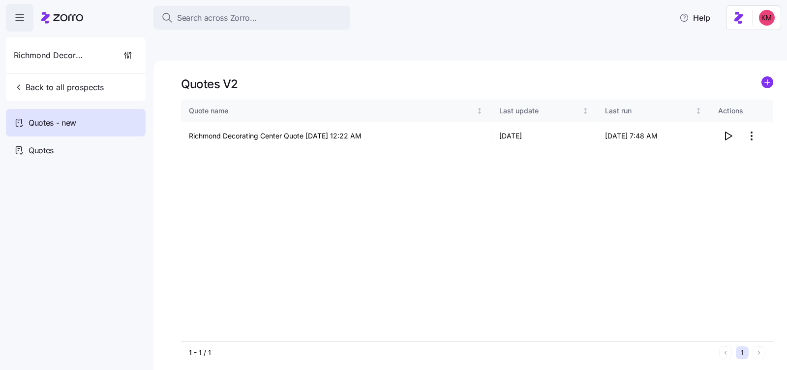
click at [179, 157] on div "Quotes V2 Quote name Last update Last run Actions Richmond Decorating Center Qu…" at bounding box center [471, 227] width 634 height 332
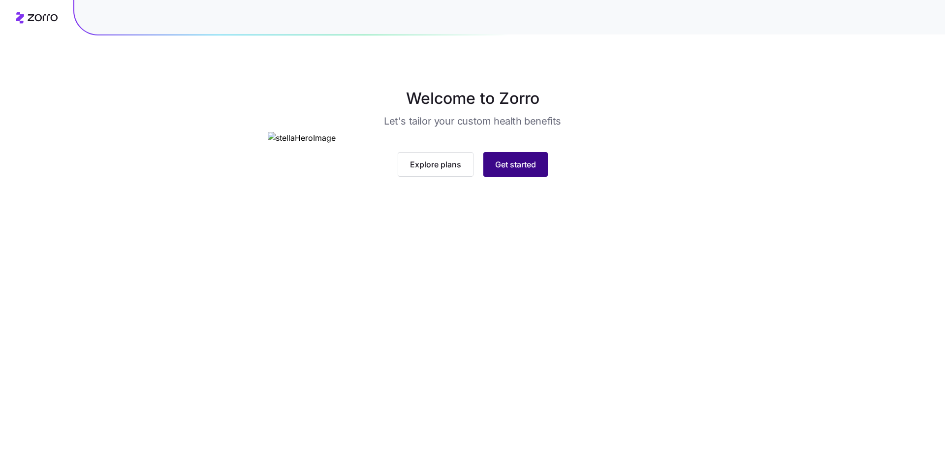
click at [501, 170] on span "Get started" at bounding box center [515, 164] width 41 height 12
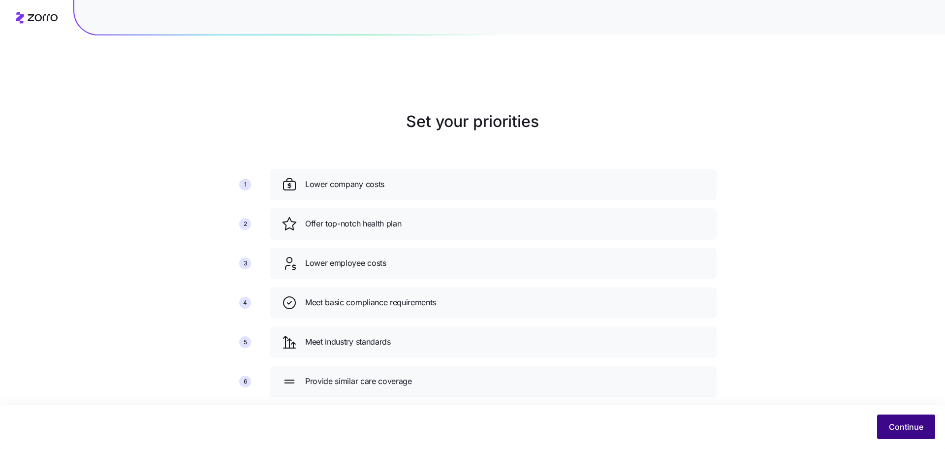
click at [892, 427] on span "Continue" at bounding box center [906, 427] width 34 height 12
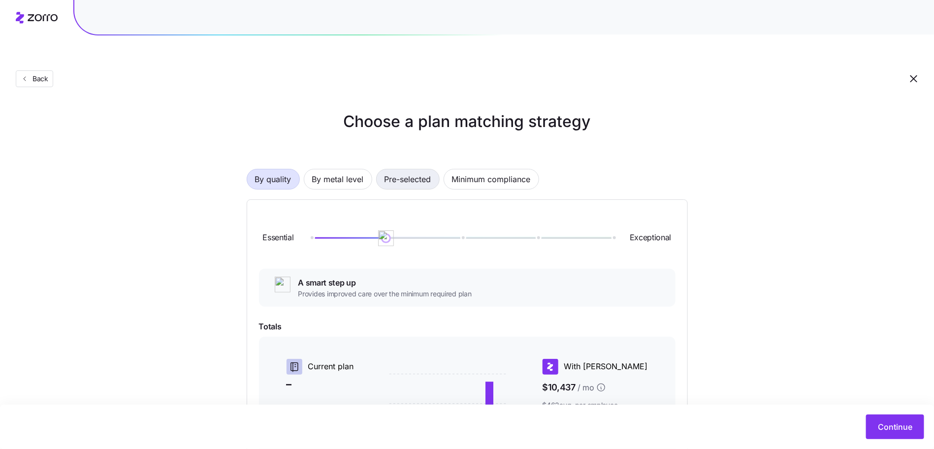
click at [403, 169] on span "Pre-selected" at bounding box center [407, 179] width 47 height 20
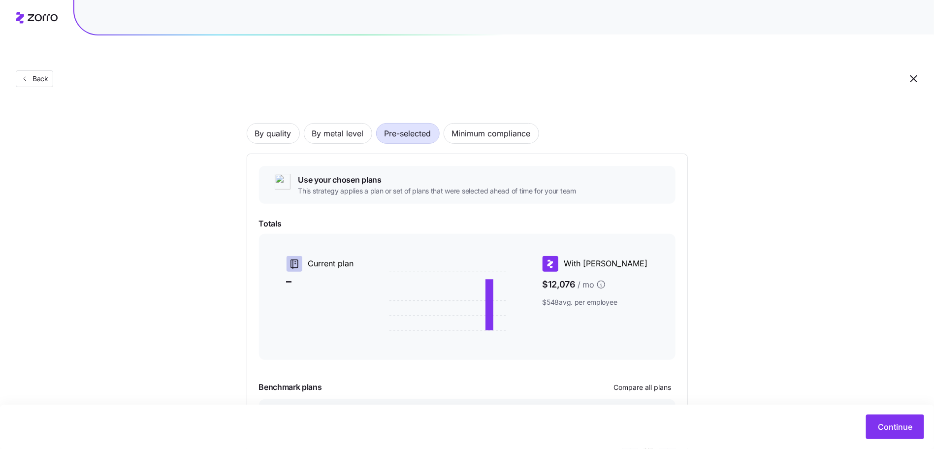
scroll to position [107, 0]
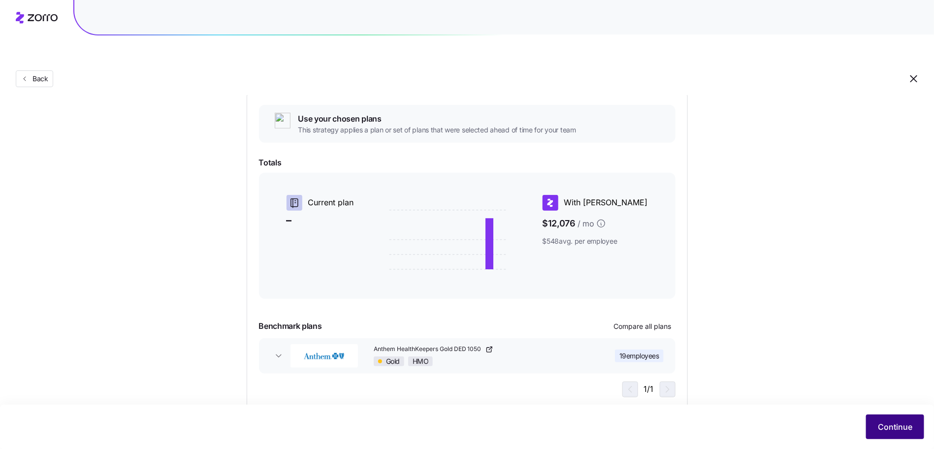
click at [884, 427] on span "Continue" at bounding box center [895, 427] width 34 height 12
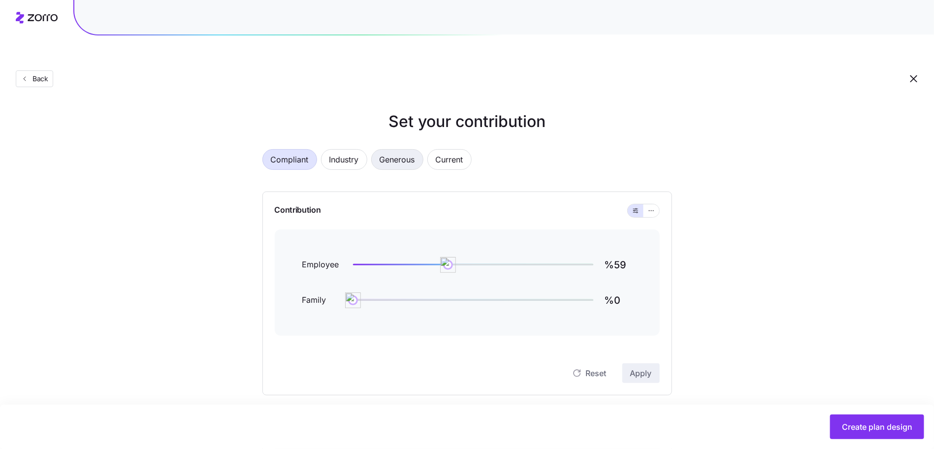
click at [419, 149] on button "Generous" at bounding box center [397, 159] width 52 height 21
type input "%89"
type input "%68"
click at [617, 253] on input "%89" at bounding box center [618, 265] width 28 height 24
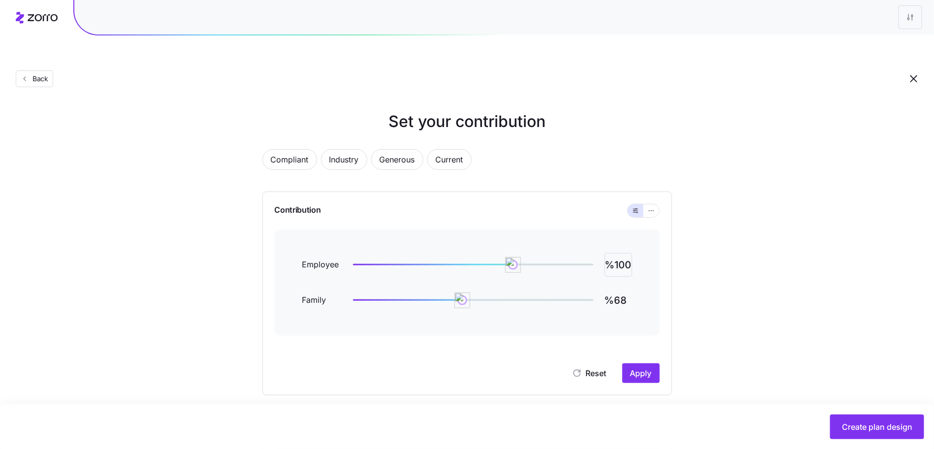
type input "%100"
type input "%0"
click at [635, 367] on span "Apply" at bounding box center [641, 373] width 22 height 12
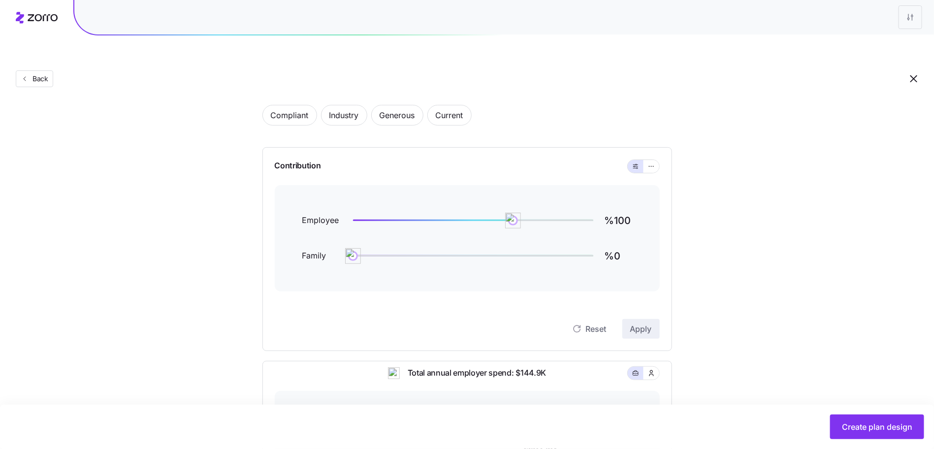
scroll to position [260, 0]
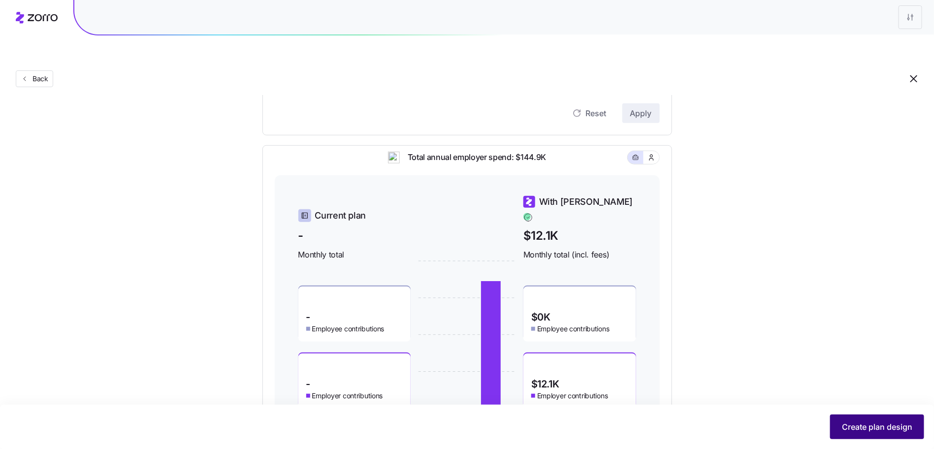
click at [851, 421] on span "Create plan design" at bounding box center [877, 427] width 70 height 12
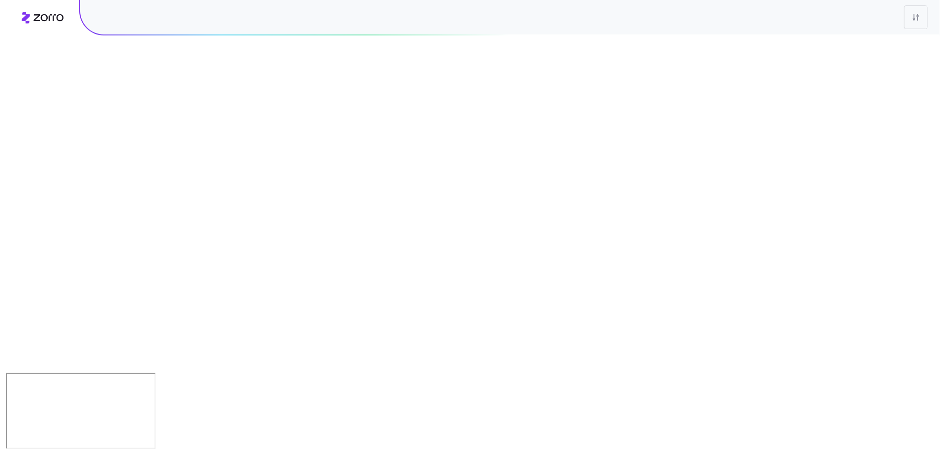
scroll to position [0, 0]
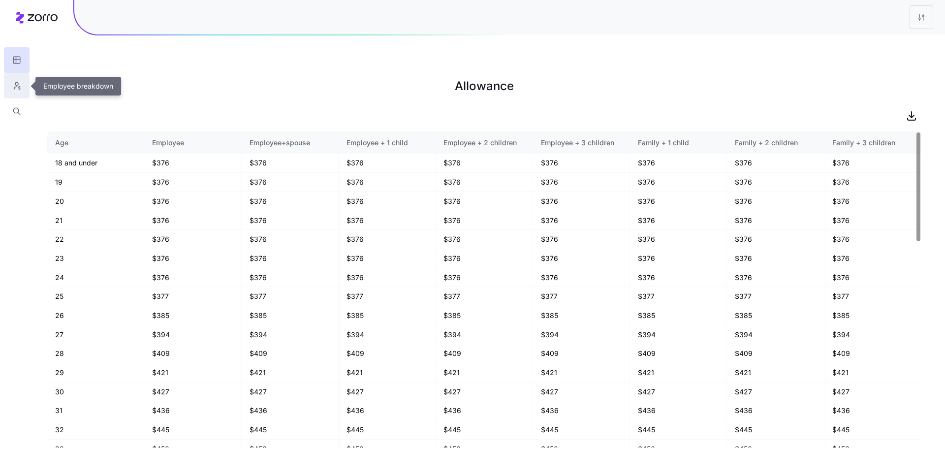
click at [16, 89] on icon "button" at bounding box center [16, 86] width 9 height 10
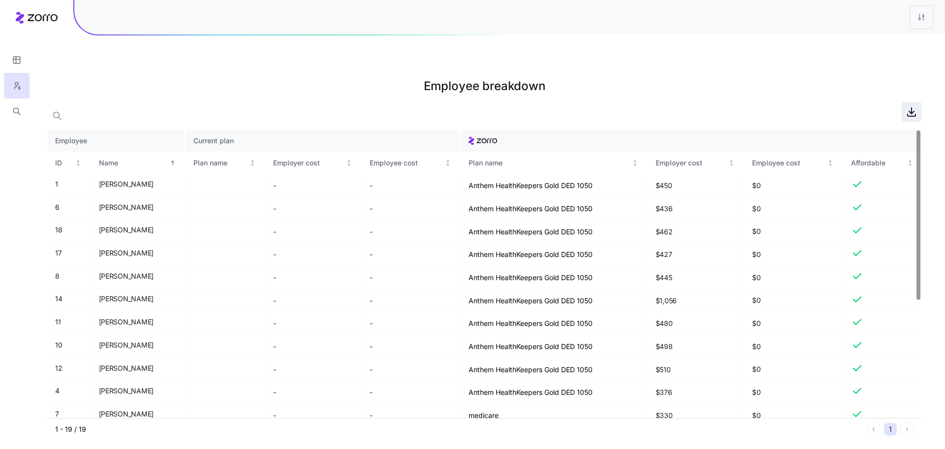
click at [912, 108] on icon "button" at bounding box center [912, 111] width 0 height 6
click at [15, 63] on icon "button" at bounding box center [16, 60] width 9 height 10
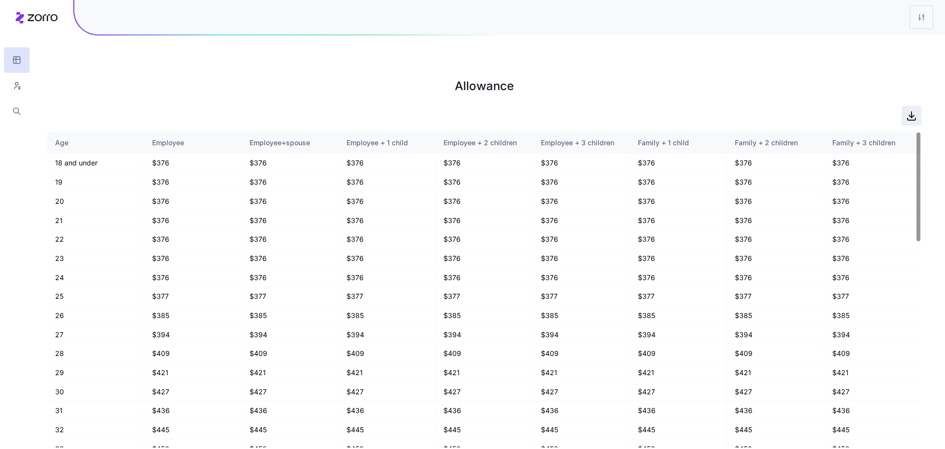
click at [912, 112] on icon "button" at bounding box center [912, 115] width 0 height 6
click at [919, 22] on html "Allowance Age Employee Employee+spouse Employee + 1 child Employee + 2 children…" at bounding box center [472, 274] width 945 height 548
click at [896, 43] on div "Edit plan design" at bounding box center [881, 44] width 98 height 16
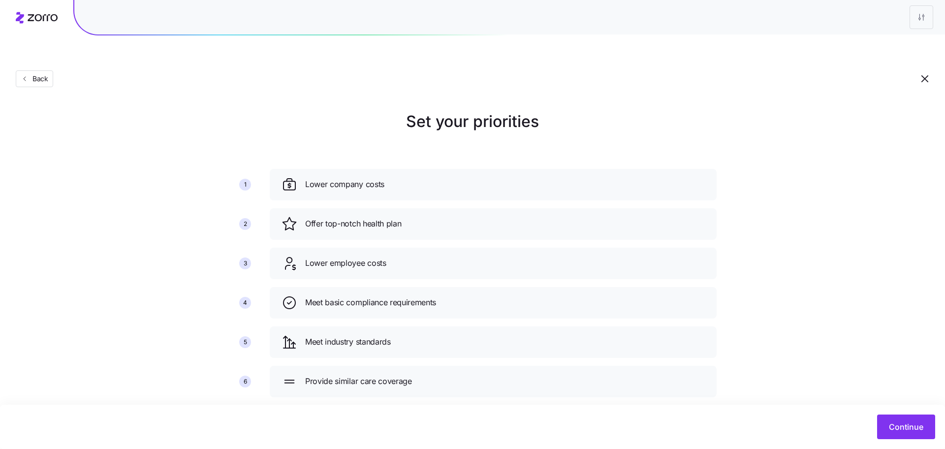
click at [894, 411] on div "Continue" at bounding box center [472, 427] width 945 height 44
click at [896, 419] on button "Continue" at bounding box center [906, 426] width 58 height 25
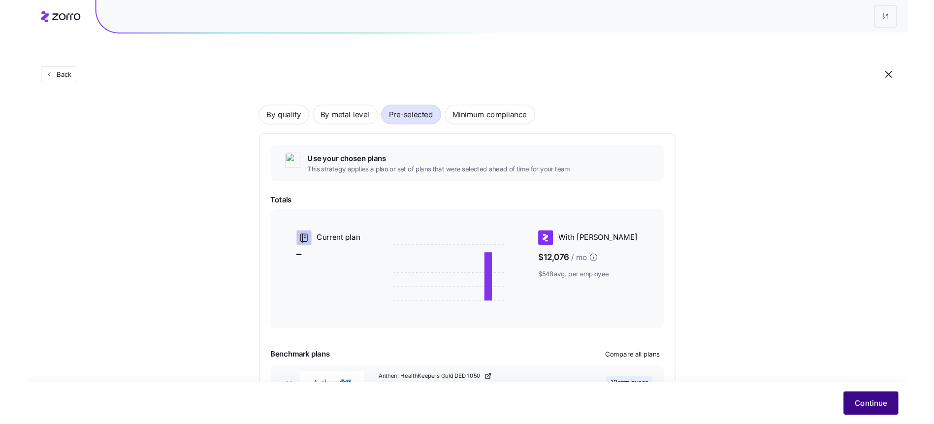
scroll to position [107, 0]
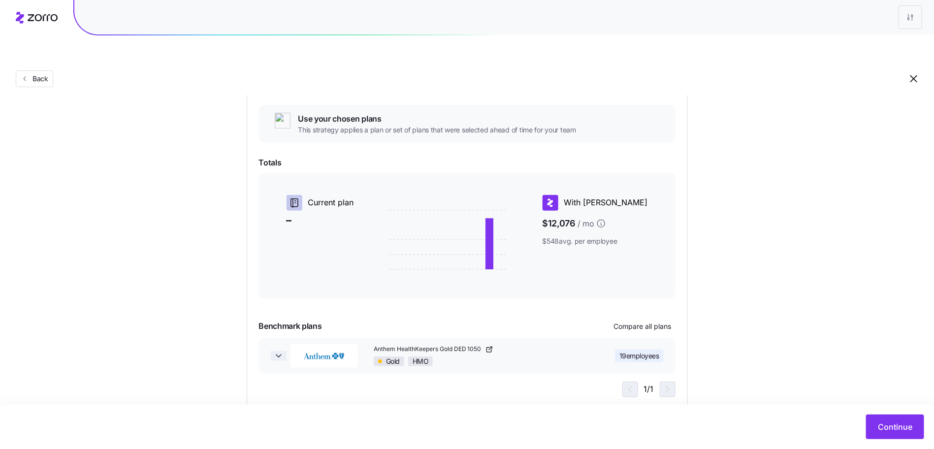
click at [274, 351] on icon "button" at bounding box center [279, 356] width 10 height 10
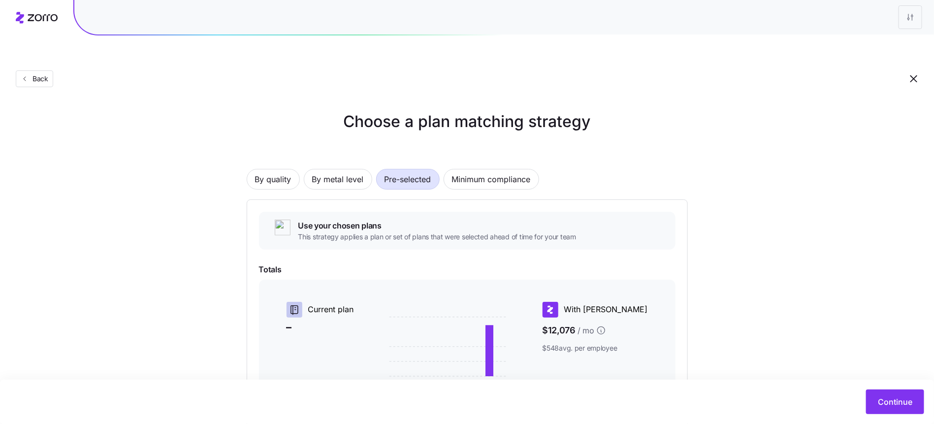
scroll to position [205, 0]
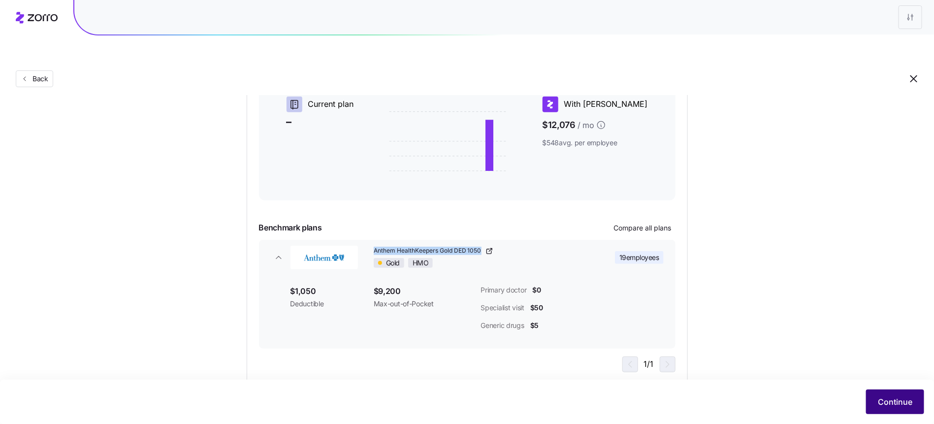
click at [884, 411] on button "Continue" at bounding box center [895, 401] width 58 height 25
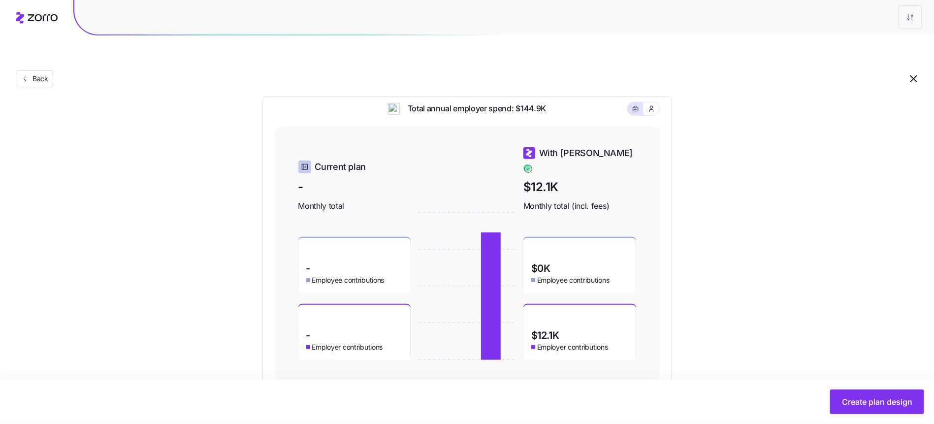
scroll to position [310, 0]
